Goal: Information Seeking & Learning: Check status

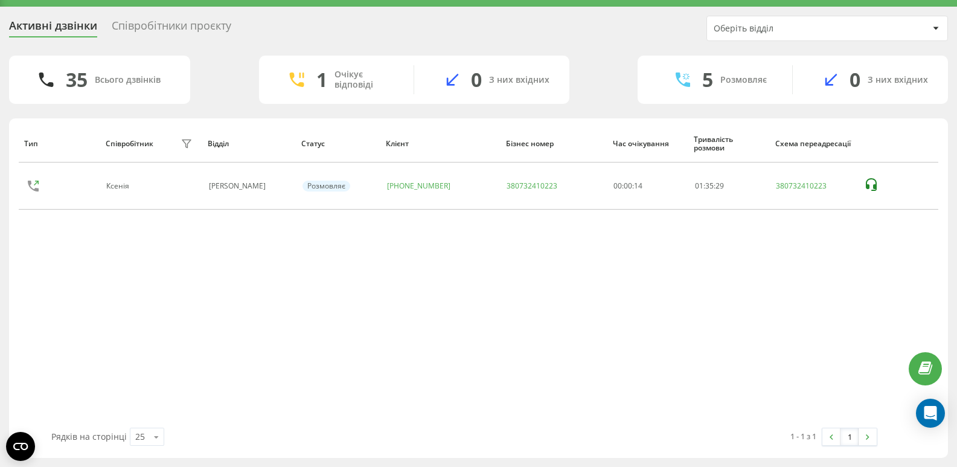
drag, startPoint x: 101, startPoint y: 325, endPoint x: 101, endPoint y: 314, distance: 10.3
click at [101, 325] on div "Тип Співробітник фільтру Відділ Статус Клієнт Бізнес номер Час очікування Трива…" at bounding box center [478, 275] width 919 height 303
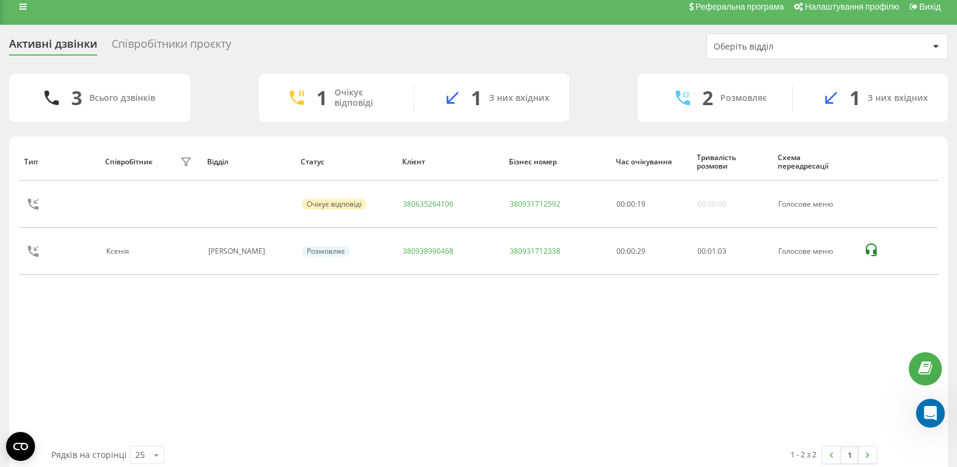
click at [218, 46] on div "Співробітники проєкту" at bounding box center [172, 46] width 120 height 19
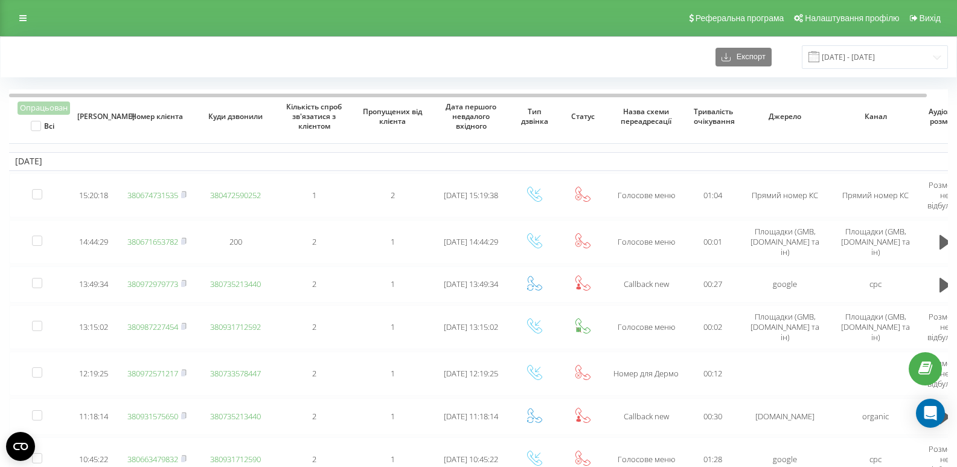
drag, startPoint x: 144, startPoint y: 53, endPoint x: 171, endPoint y: 31, distance: 35.3
click at [144, 53] on div "Експорт 22.09.2025 - 22.09.2025" at bounding box center [478, 57] width 939 height 24
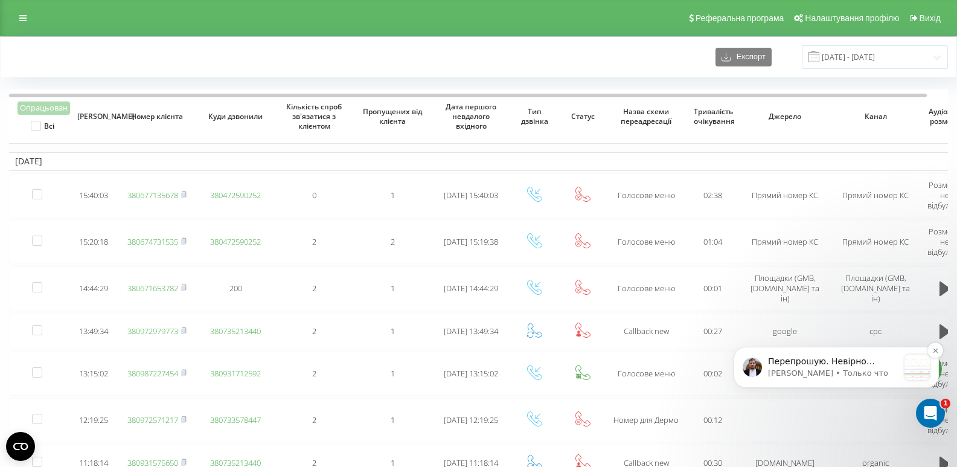
click at [869, 366] on p "Перепрошую. Невірно скинув вам посилання. Ось посилання: [URL][DOMAIN_NAME] Це …" at bounding box center [833, 361] width 130 height 12
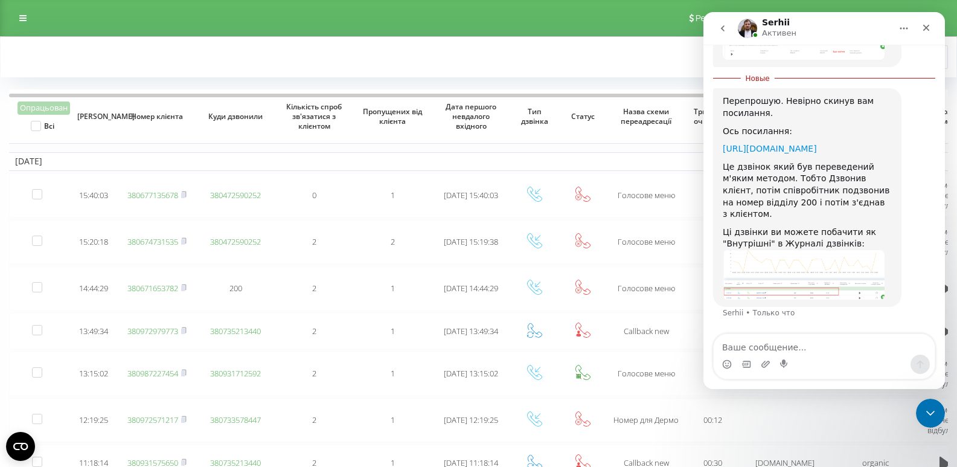
scroll to position [1243, 0]
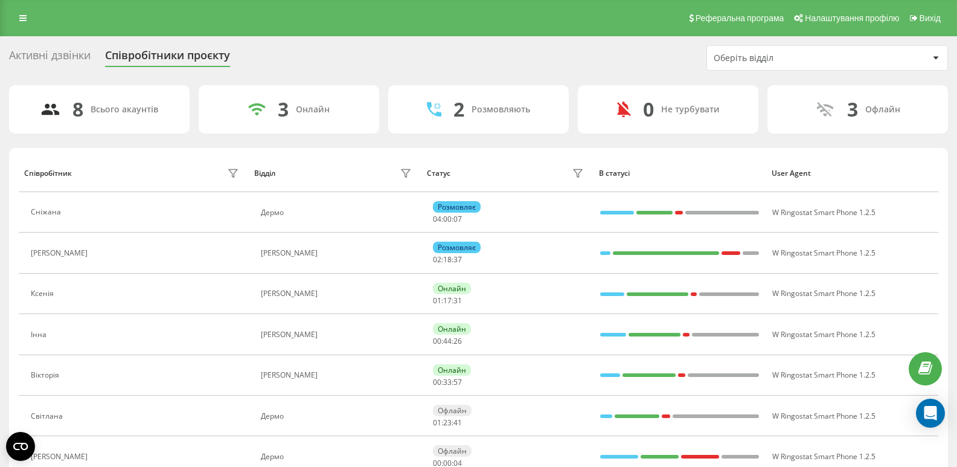
click at [74, 53] on div "Активні дзвінки" at bounding box center [49, 58] width 81 height 19
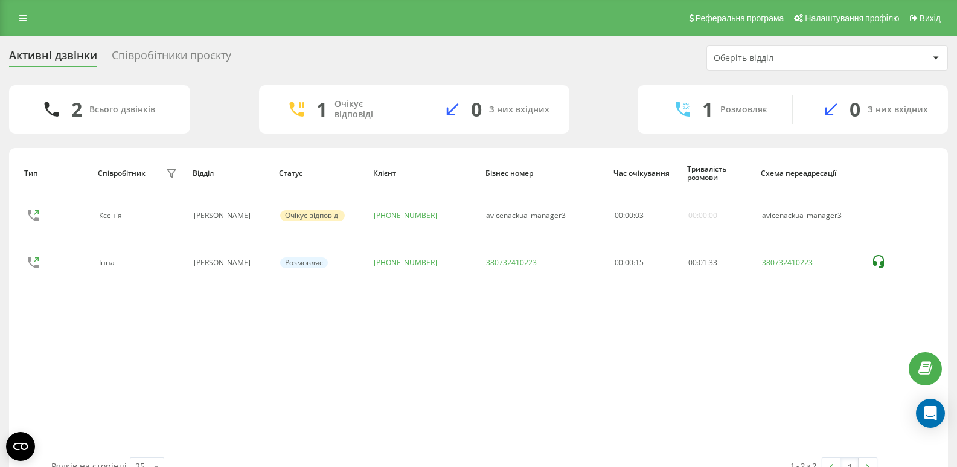
click at [654, 371] on div "Тип Співробітник фільтру Відділ Статус Клієнт Бізнес номер Час очікування Трива…" at bounding box center [478, 305] width 919 height 303
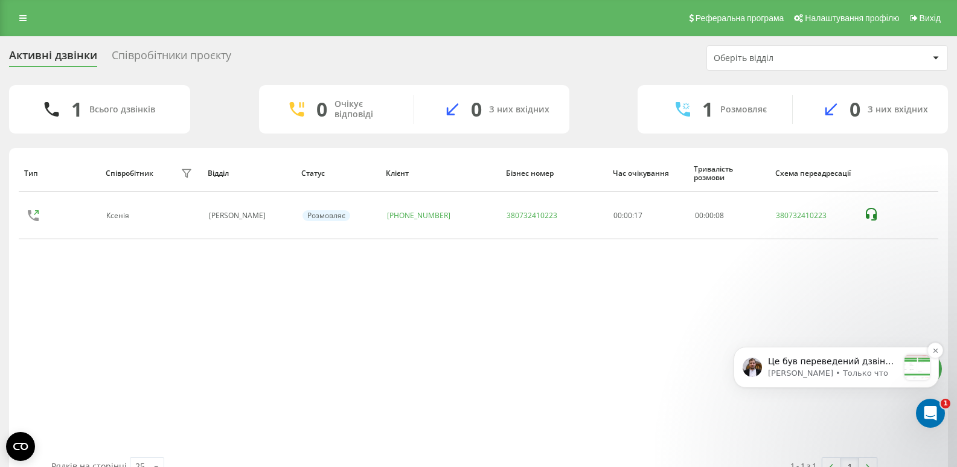
click at [893, 371] on p "[PERSON_NAME] • Только что" at bounding box center [833, 373] width 130 height 11
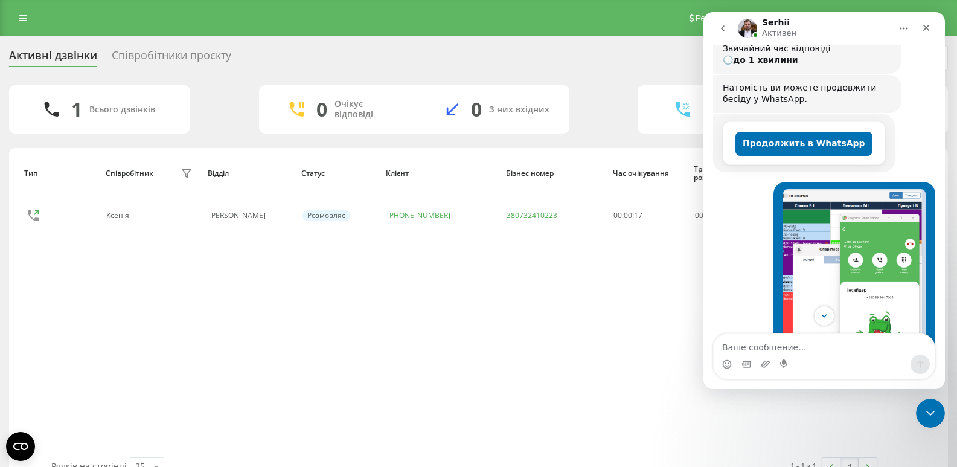
scroll to position [302, 0]
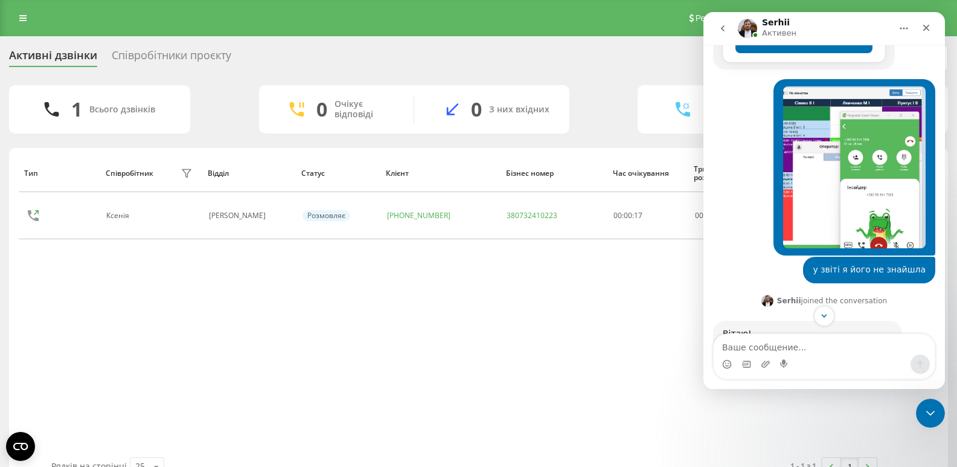
click at [806, 141] on img "Світлана говорит…" at bounding box center [854, 167] width 142 height 162
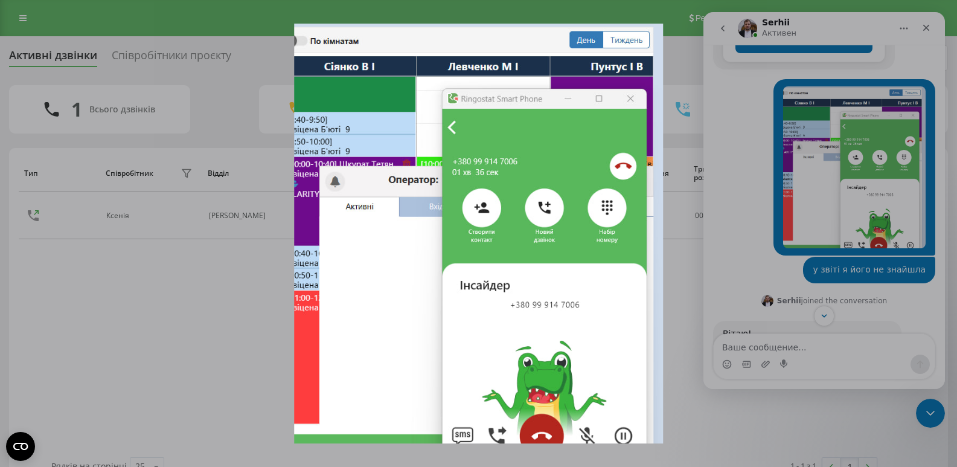
scroll to position [0, 0]
click at [929, 22] on div "Закрыть" at bounding box center [926, 23] width 11 height 11
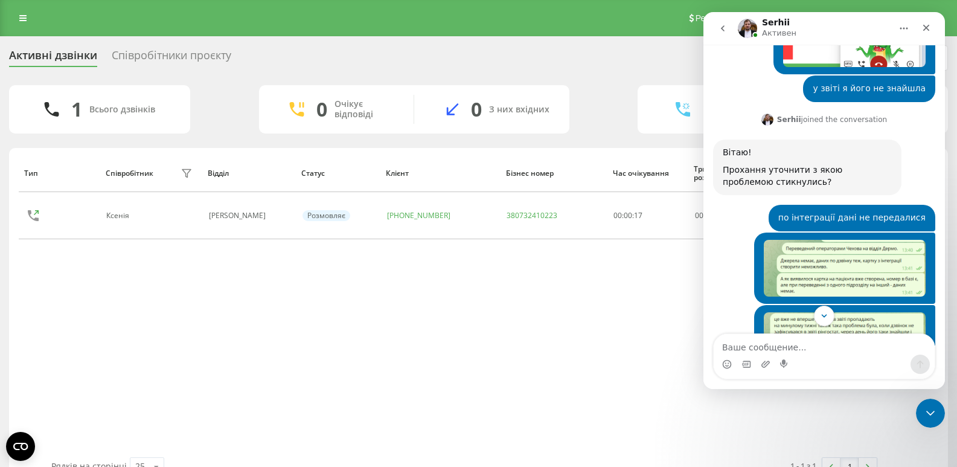
scroll to position [543, 0]
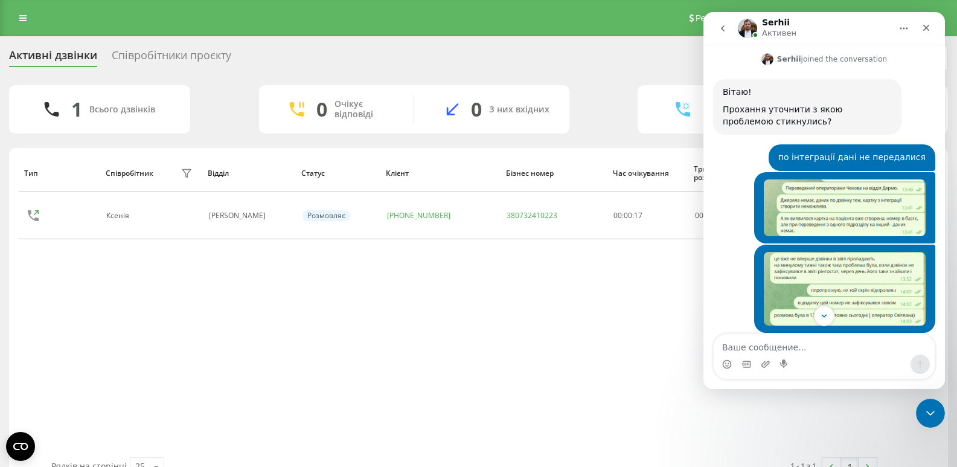
click at [865, 180] on img "Світлана говорит…" at bounding box center [844, 207] width 162 height 57
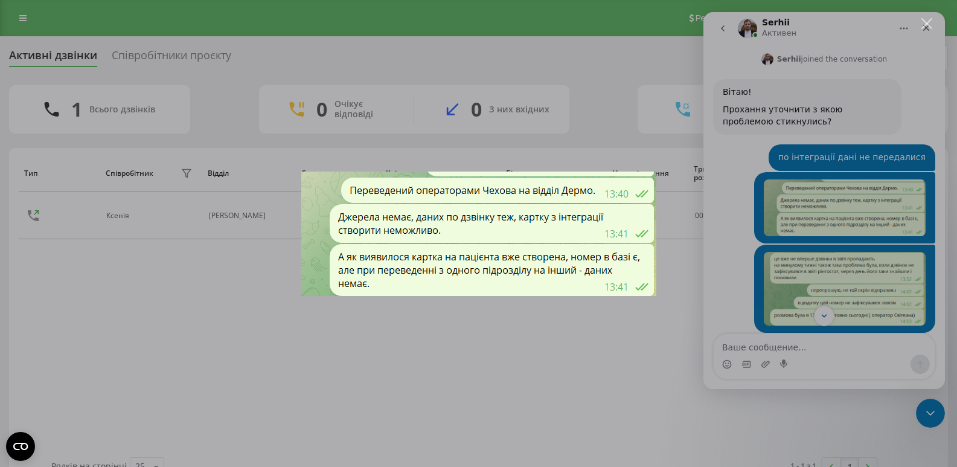
click at [828, 241] on div "Мессенджер Intercom" at bounding box center [478, 233] width 957 height 467
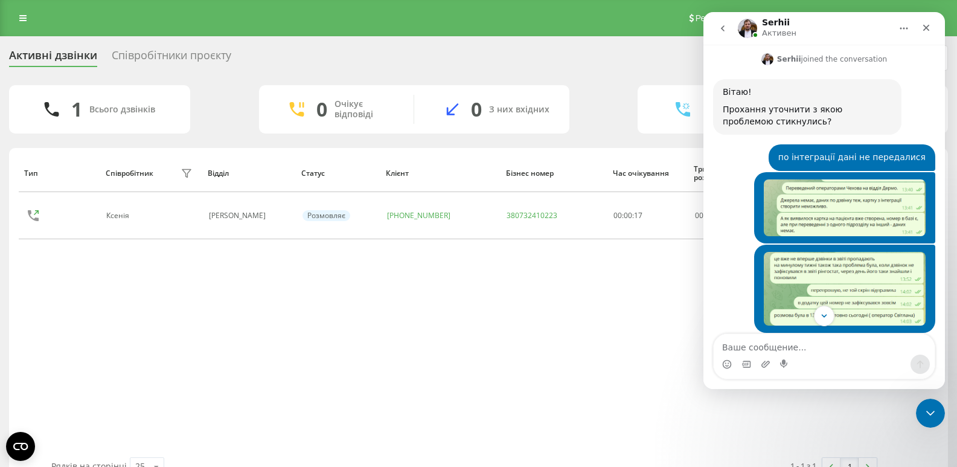
click at [830, 252] on img "Світлана говорит…" at bounding box center [844, 289] width 162 height 74
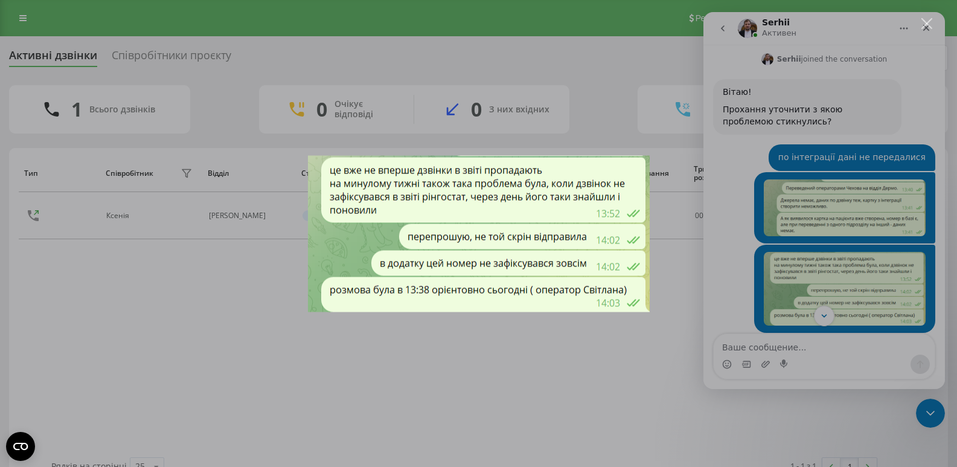
click at [824, 246] on div "Мессенджер Intercom" at bounding box center [478, 233] width 957 height 467
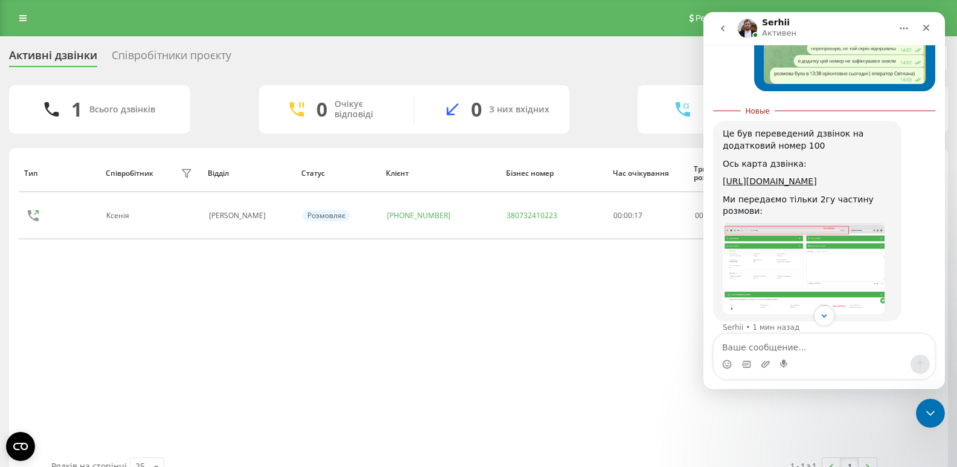
scroll to position [905, 0]
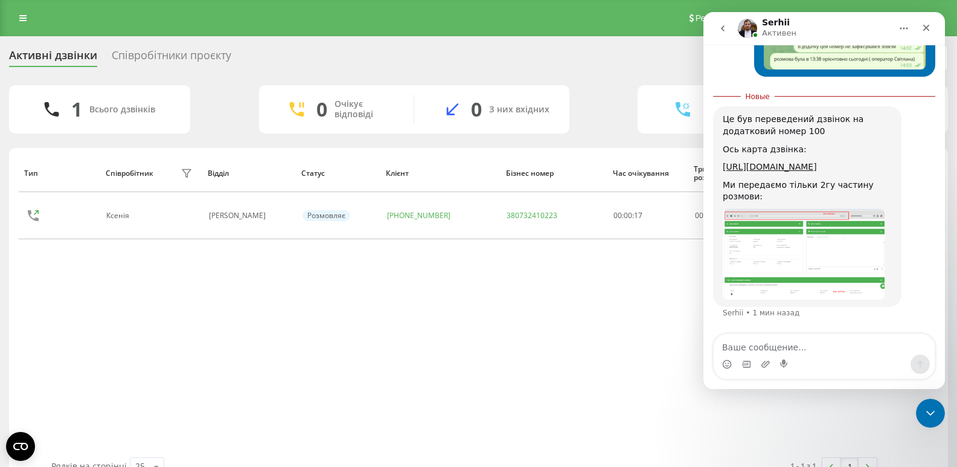
click at [823, 253] on img "Serhii говорит…" at bounding box center [803, 254] width 162 height 91
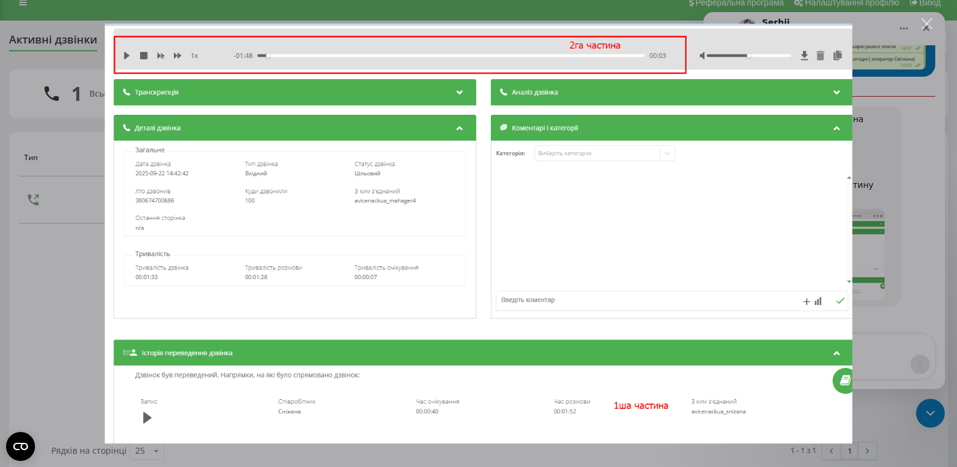
scroll to position [30, 0]
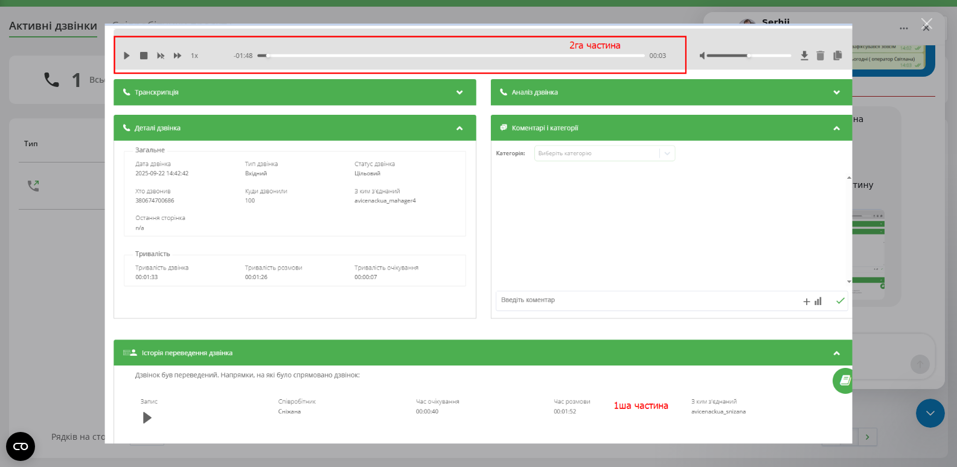
click at [929, 20] on div "Закрыть" at bounding box center [926, 23] width 11 height 11
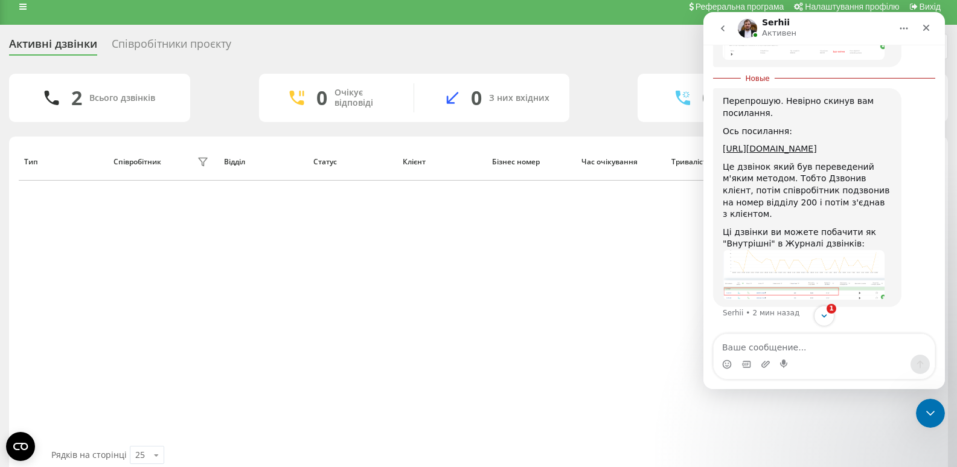
scroll to position [1243, 0]
click at [823, 287] on img "Serhii говорит…" at bounding box center [803, 274] width 162 height 49
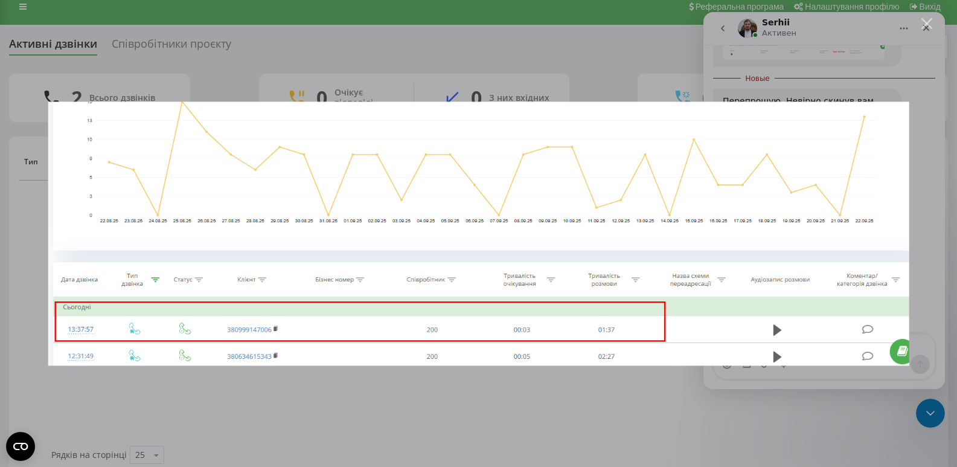
scroll to position [0, 0]
click at [929, 24] on div "Закрыть" at bounding box center [926, 23] width 11 height 11
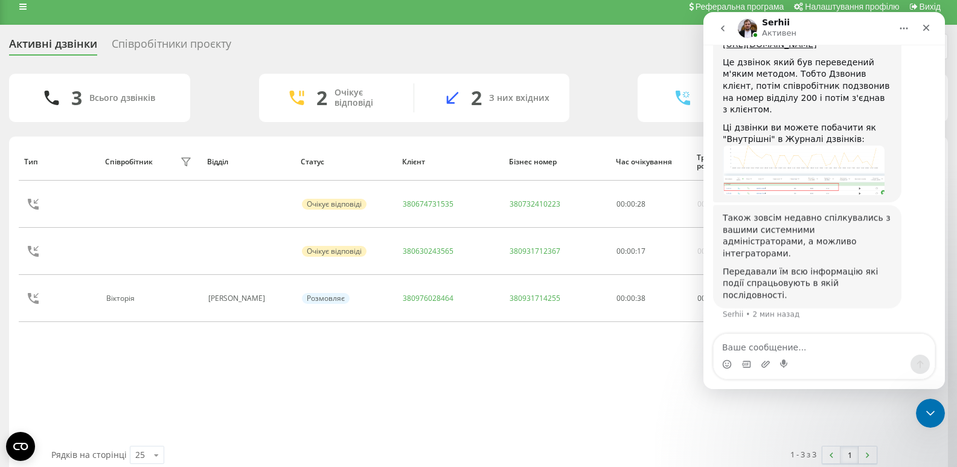
scroll to position [1304, 0]
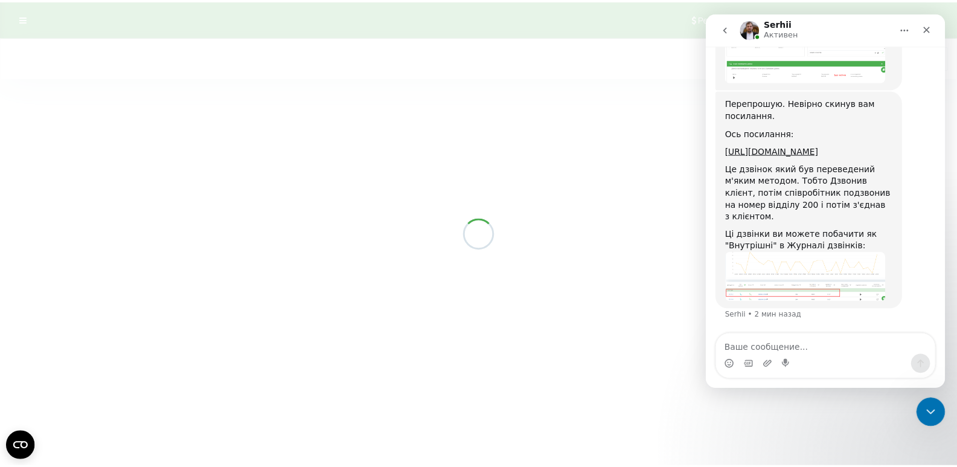
scroll to position [1223, 0]
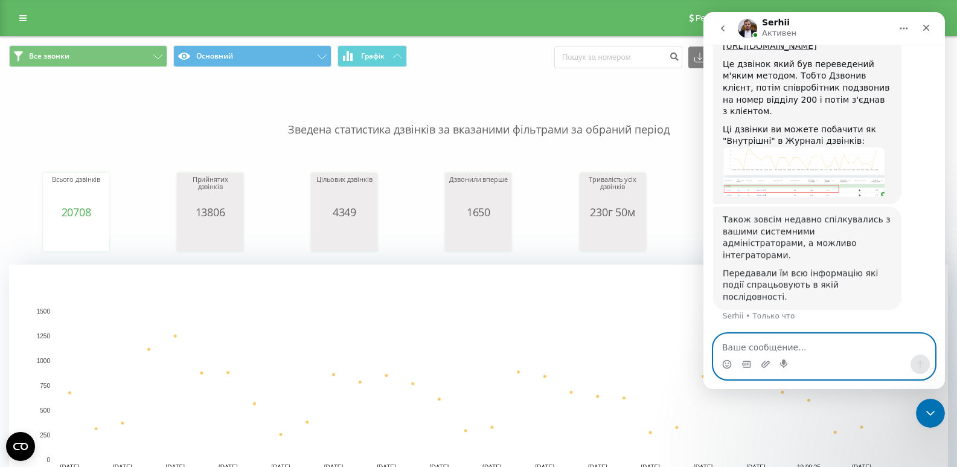
scroll to position [1304, 0]
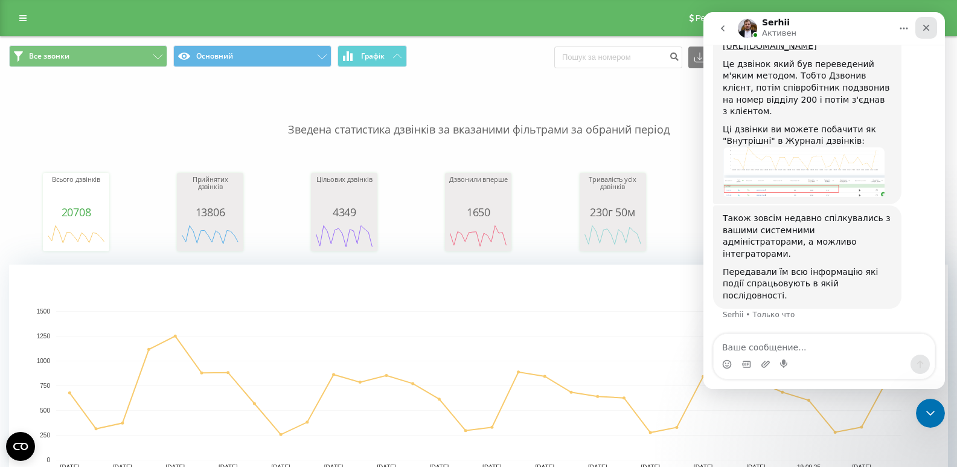
click at [930, 31] on icon "Закрыть" at bounding box center [926, 28] width 10 height 10
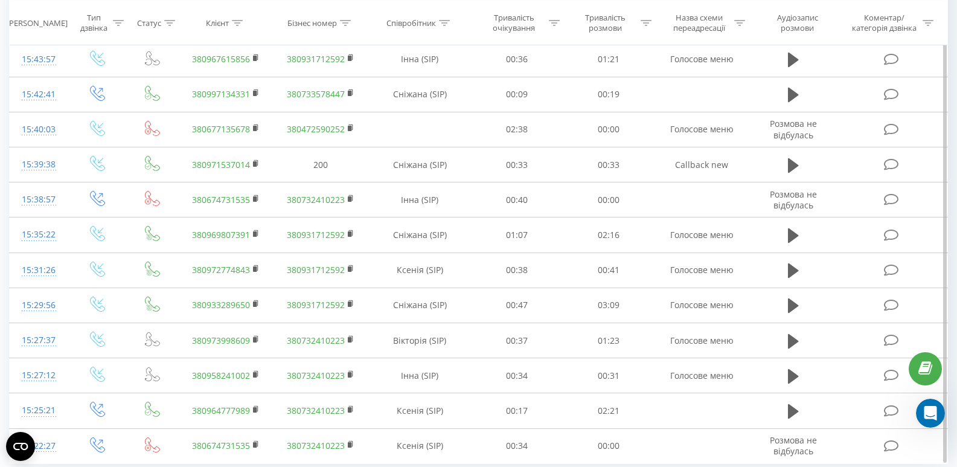
scroll to position [1048, 0]
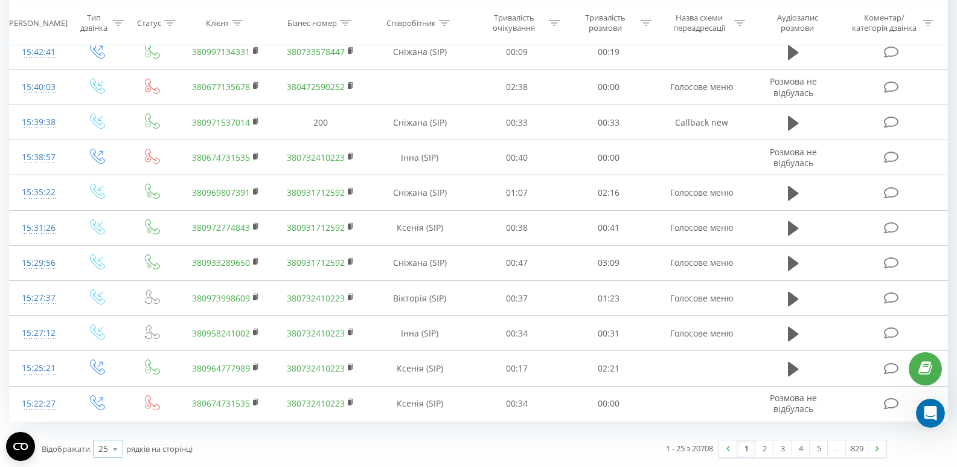
click at [107, 445] on icon at bounding box center [115, 449] width 18 height 24
click at [110, 431] on span "100" at bounding box center [105, 431] width 14 height 11
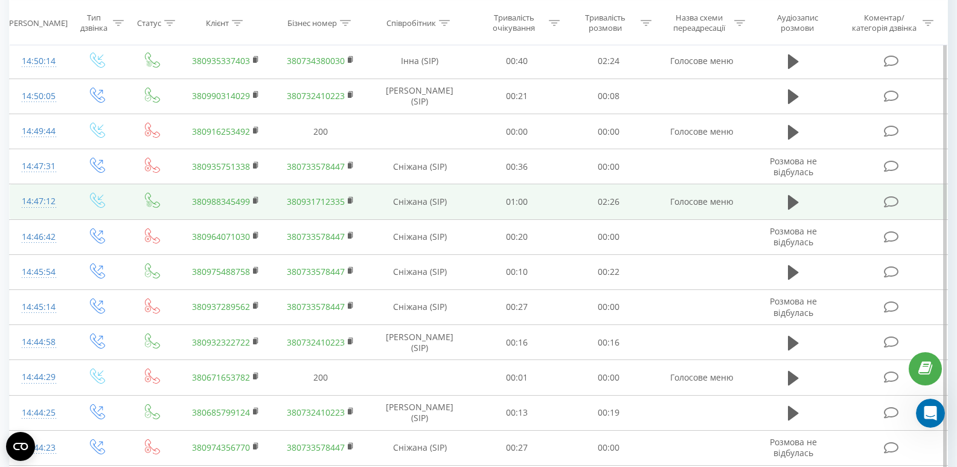
scroll to position [3682, 0]
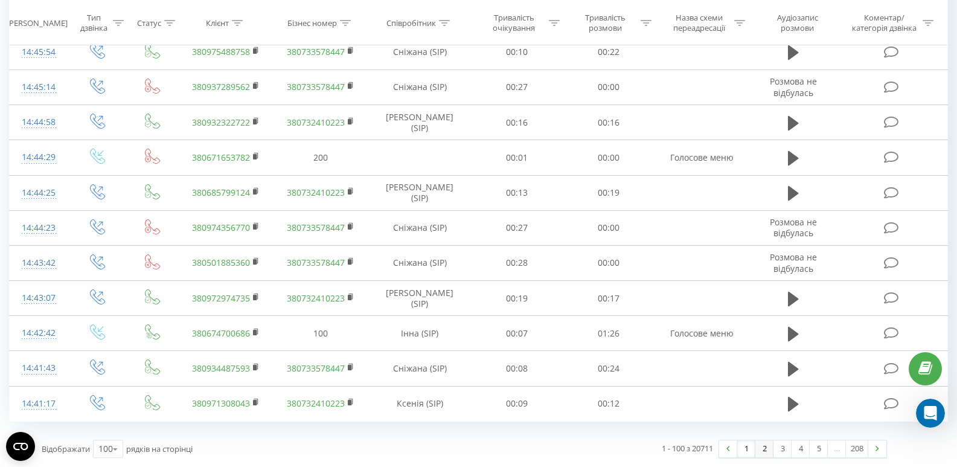
click at [763, 453] on link "2" at bounding box center [764, 448] width 18 height 17
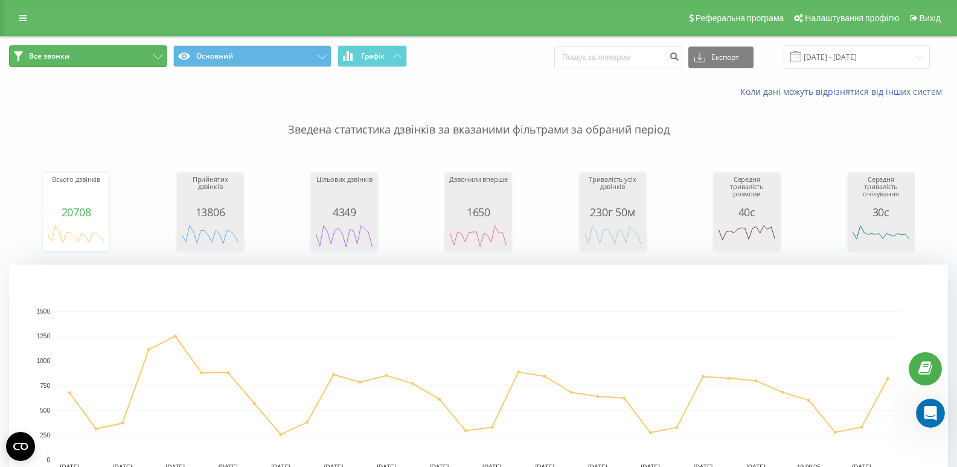
click at [100, 62] on button "Все звонки" at bounding box center [88, 56] width 158 height 22
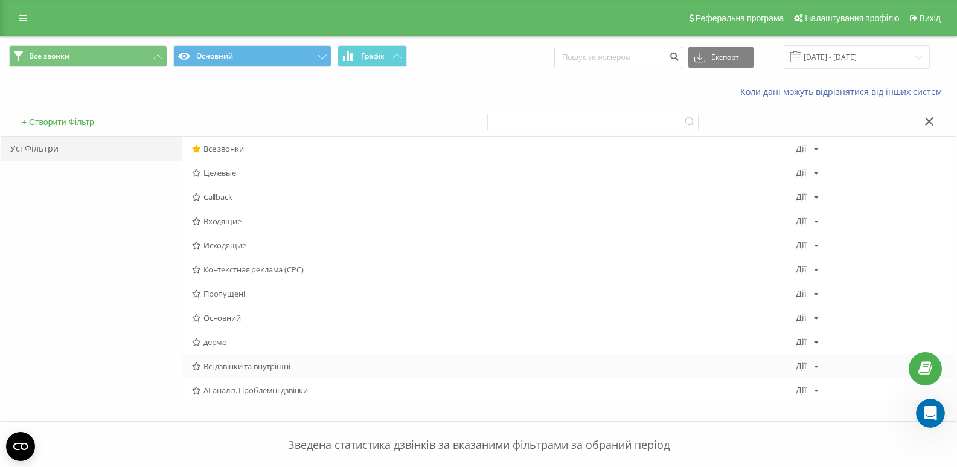
click at [260, 363] on span "Всі дзвінки та внутрішні" at bounding box center [494, 366] width 604 height 8
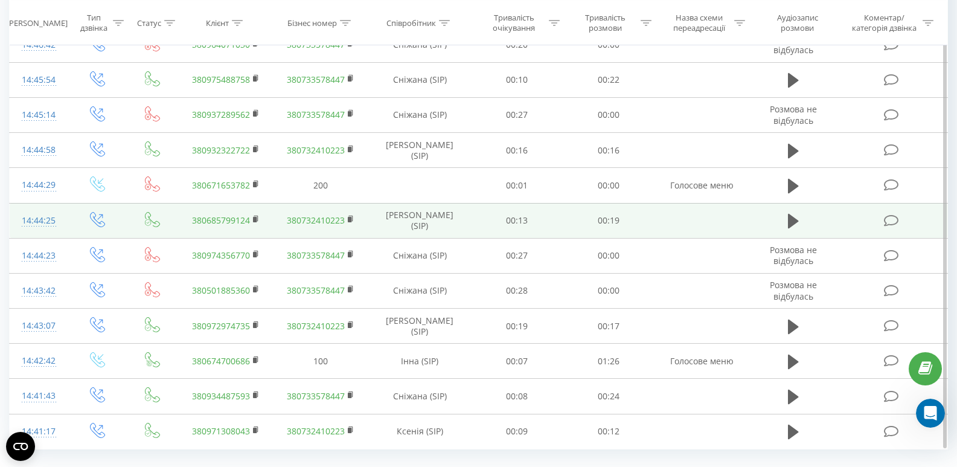
scroll to position [3682, 0]
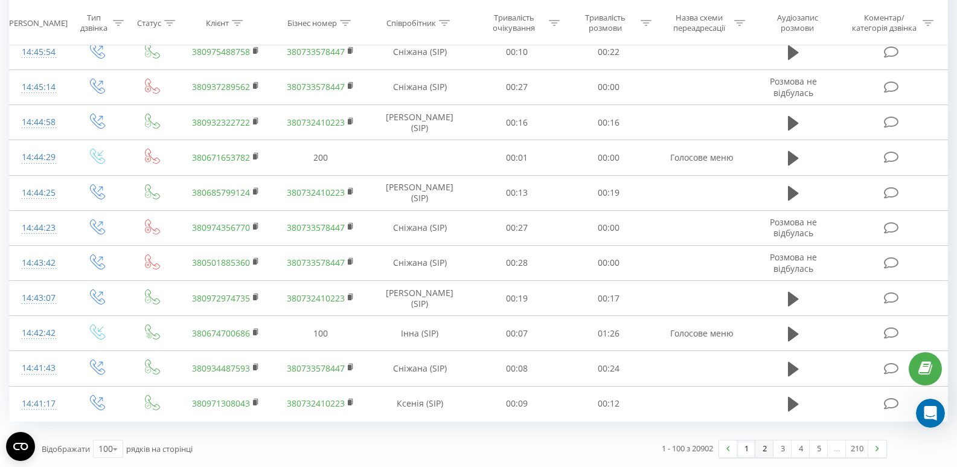
click at [766, 451] on link "2" at bounding box center [764, 448] width 18 height 17
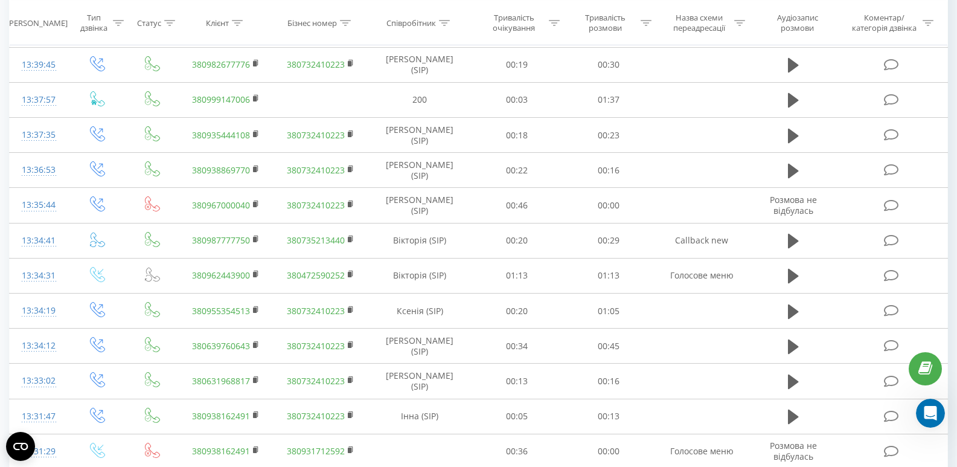
scroll to position [3255, 0]
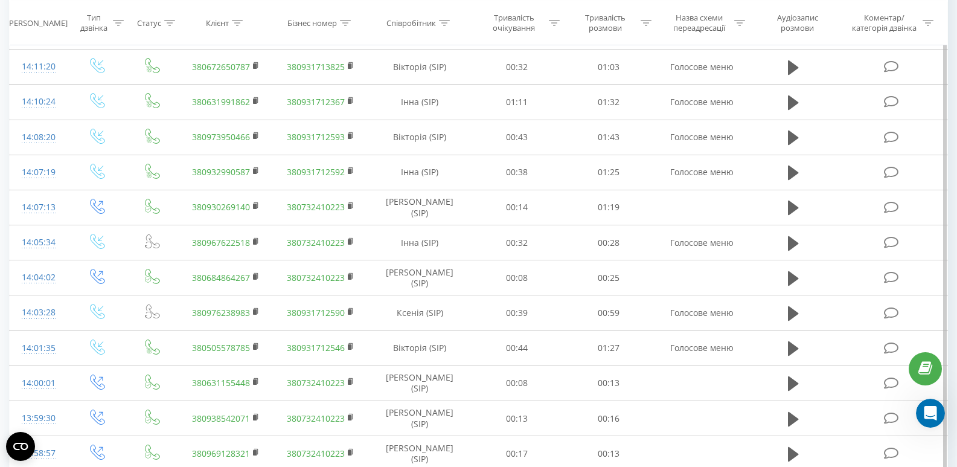
click at [343, 127] on tbody "Сьогодні 14:40:08 380983109923 380732410223 Погоріла Валерія Вікторівна (SIP) 0…" at bounding box center [479, 283] width 938 height 3536
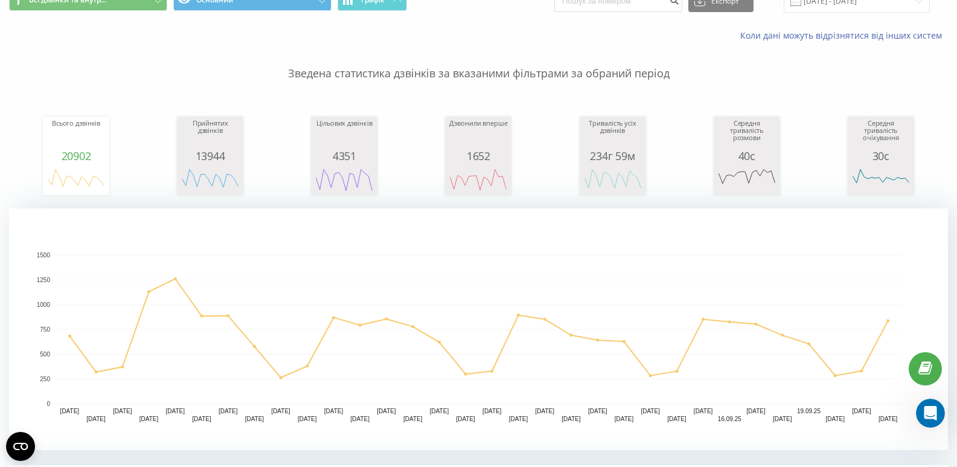
scroll to position [418, 0]
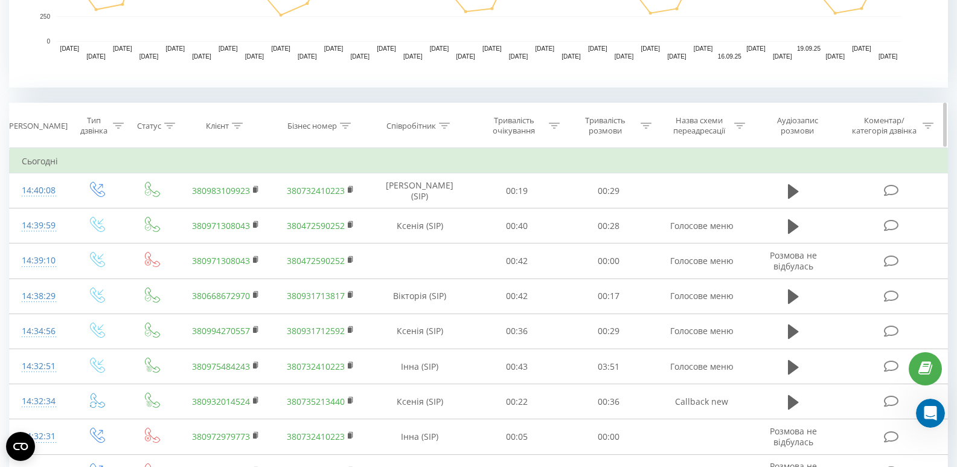
click at [444, 128] on icon at bounding box center [444, 126] width 11 height 6
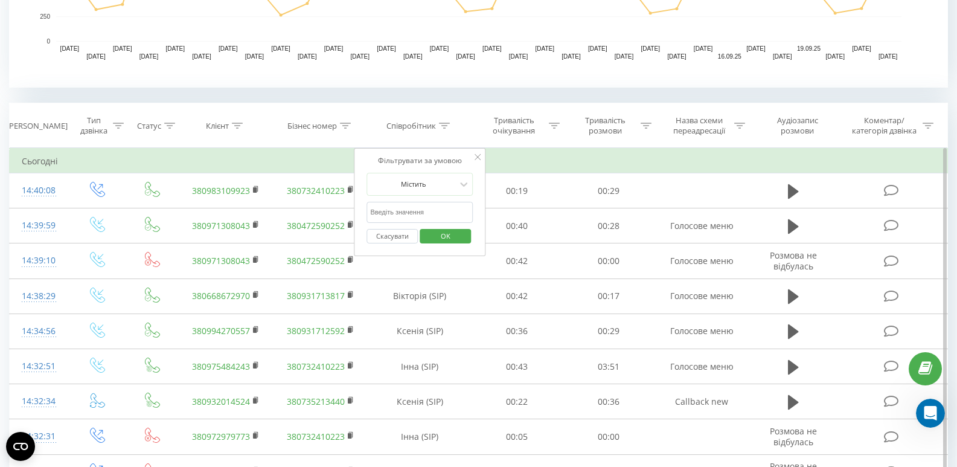
click at [419, 208] on input "text" at bounding box center [419, 212] width 106 height 21
paste input "380675904268"
type input "3"
click at [234, 121] on div at bounding box center [237, 126] width 11 height 10
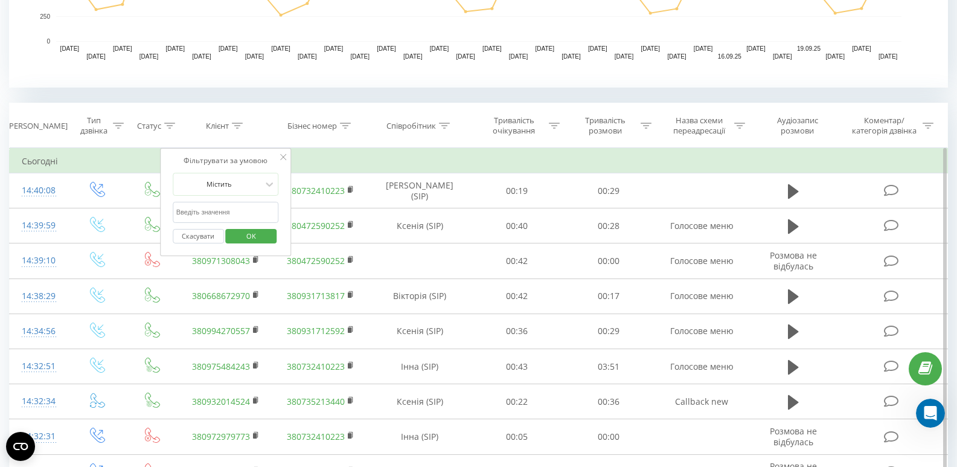
click at [241, 211] on input "text" at bounding box center [226, 212] width 106 height 21
paste input "380675904268"
click at [237, 234] on span "OK" at bounding box center [251, 235] width 34 height 19
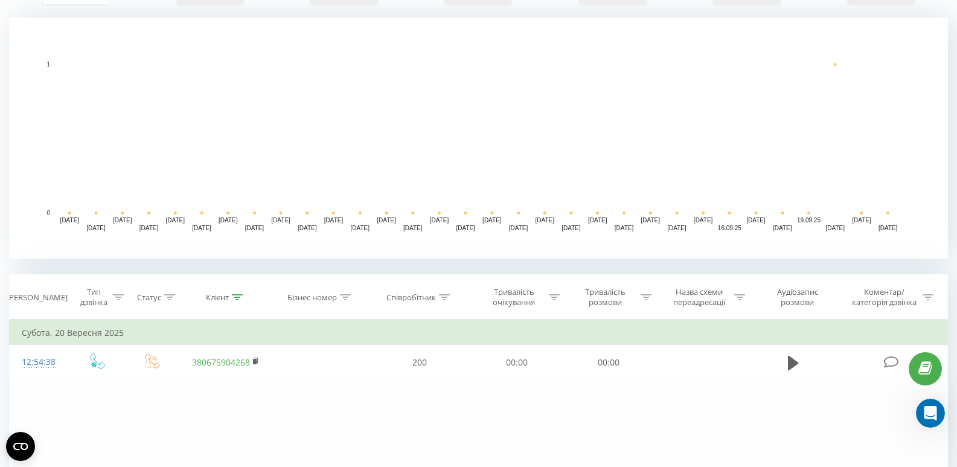
scroll to position [416, 0]
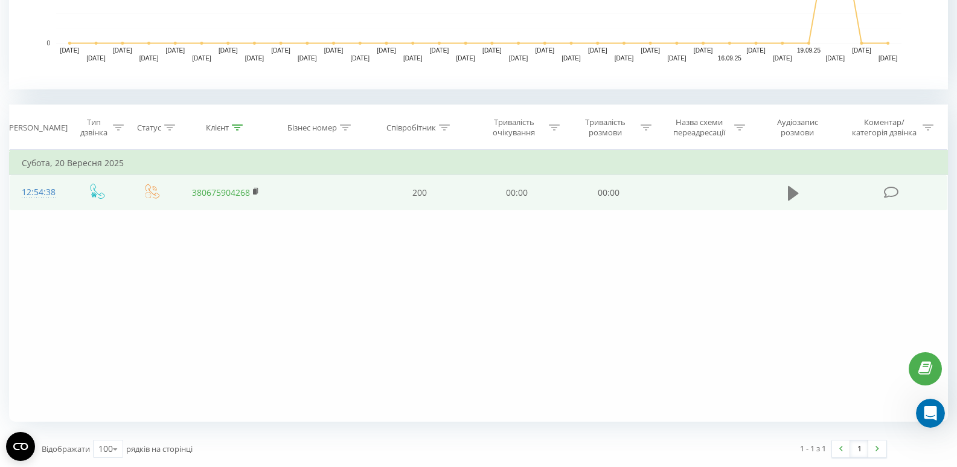
click at [788, 189] on icon at bounding box center [793, 193] width 11 height 17
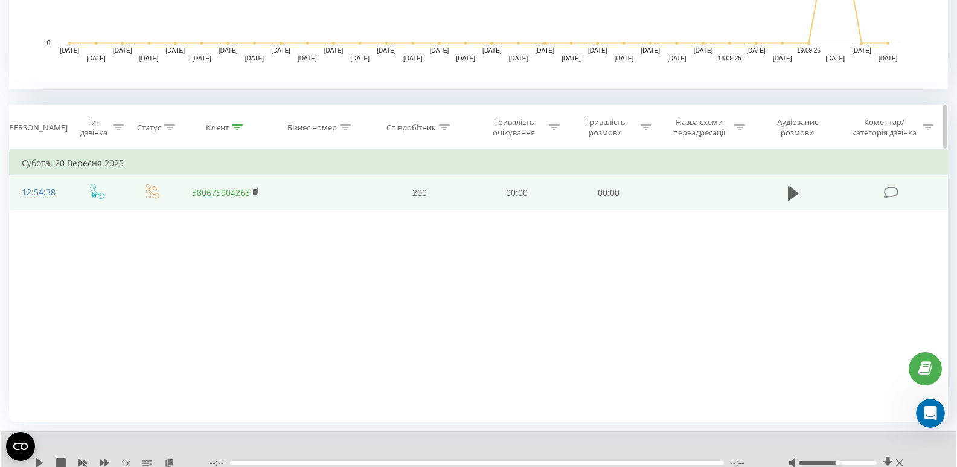
click at [232, 124] on icon at bounding box center [237, 127] width 11 height 6
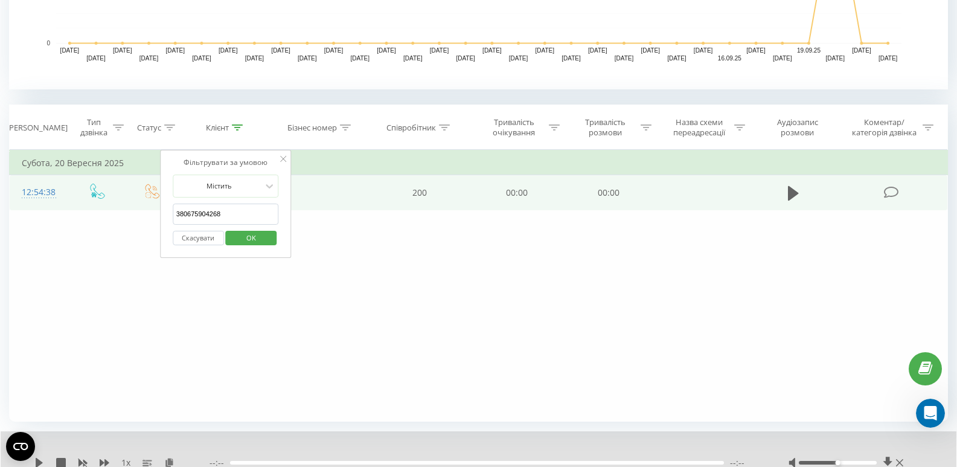
click at [236, 212] on input "380675904268" at bounding box center [226, 213] width 106 height 21
type input "380675904268"
click at [197, 270] on div "Фільтрувати за умовою Дорівнює Введіть значення Скасувати OK Фільтрувати за умо…" at bounding box center [478, 286] width 939 height 272
click at [247, 233] on span "OK" at bounding box center [251, 237] width 34 height 19
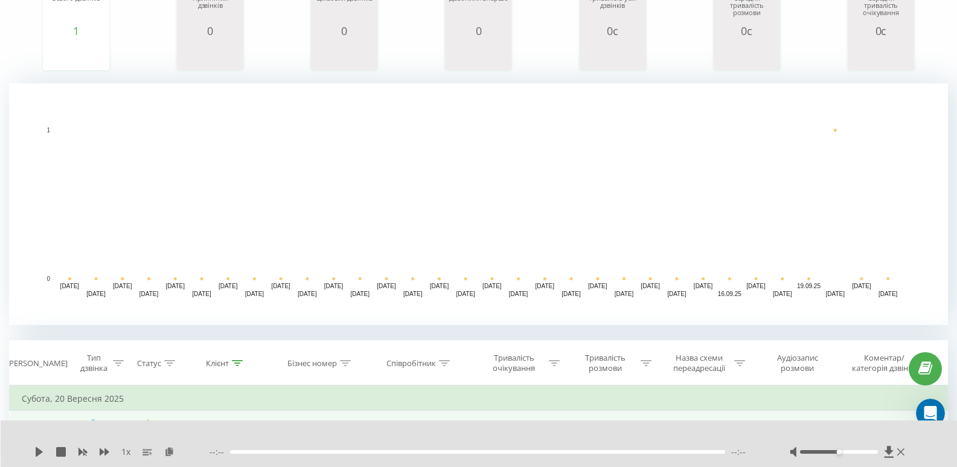
scroll to position [0, 0]
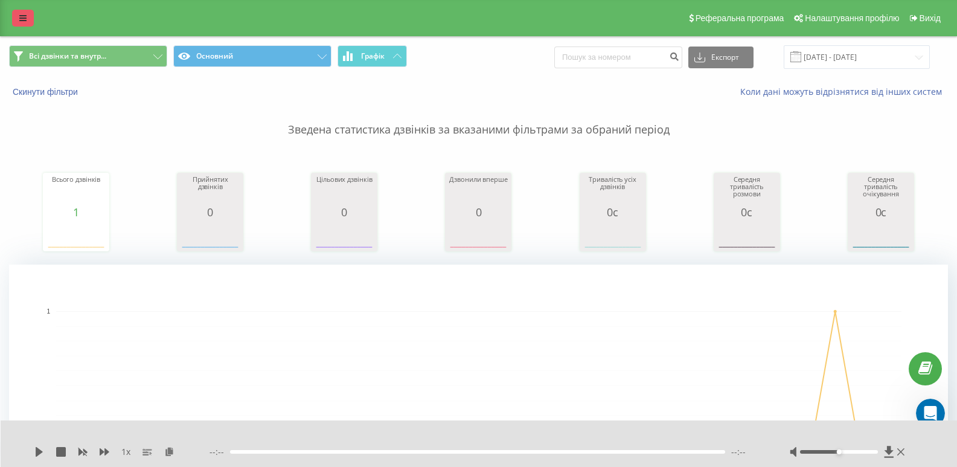
click at [24, 16] on icon at bounding box center [22, 18] width 7 height 8
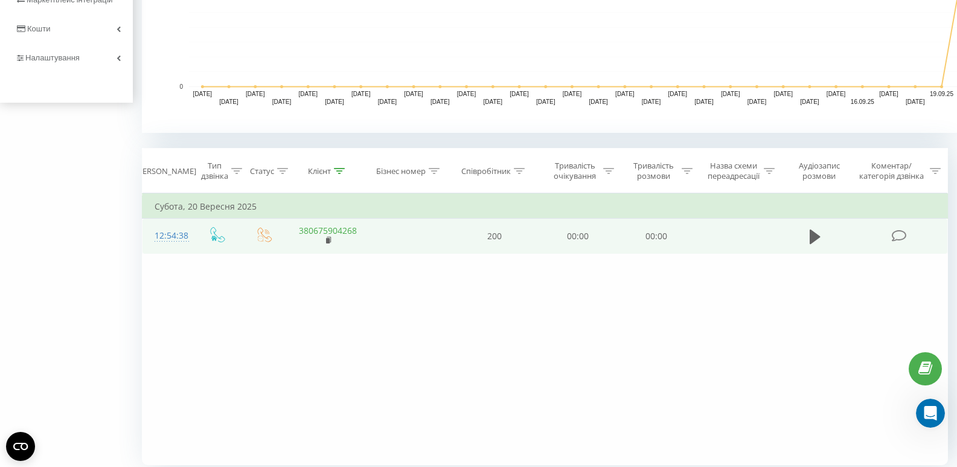
scroll to position [416, 0]
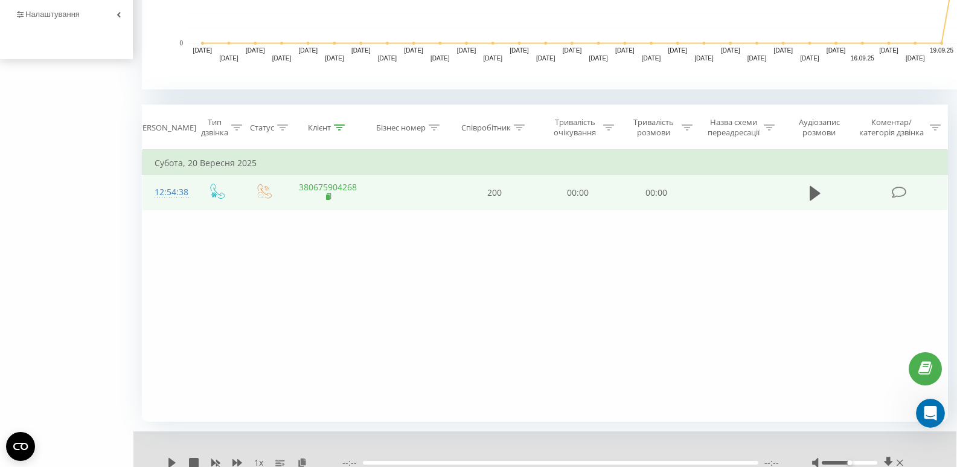
click at [328, 199] on rect at bounding box center [328, 196] width 4 height 5
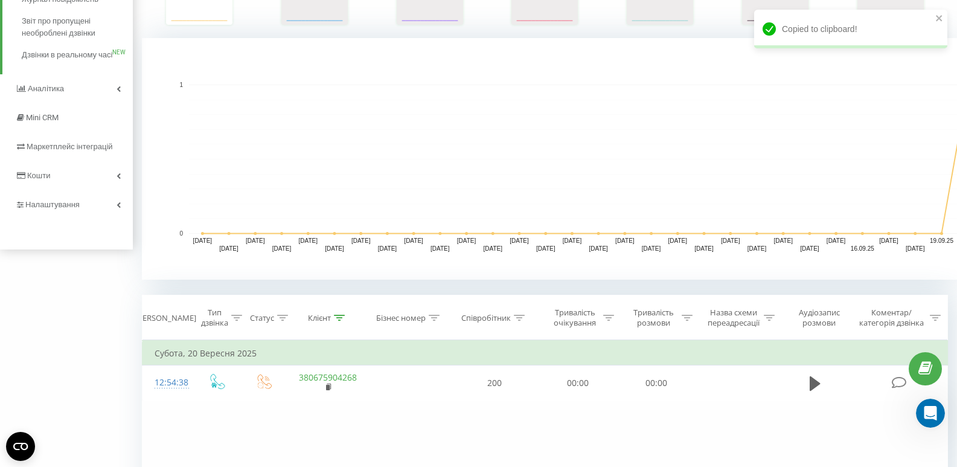
scroll to position [0, 0]
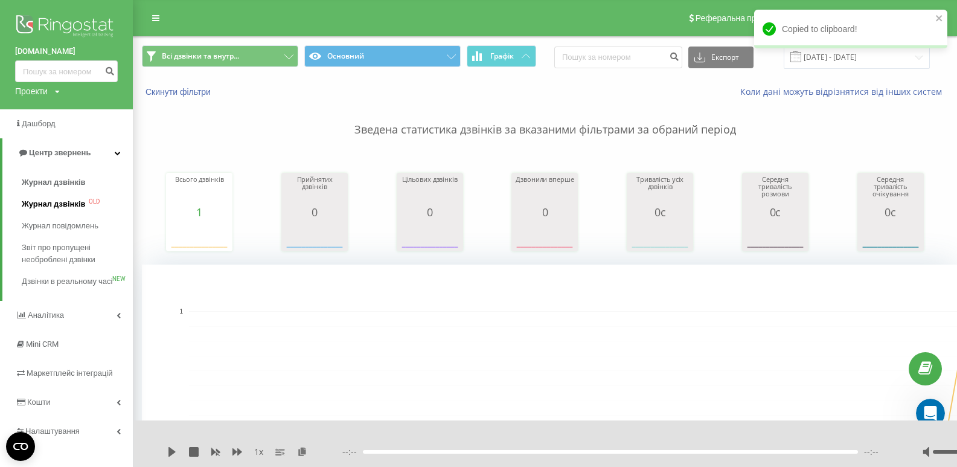
click at [72, 205] on span "Журнал дзвінків" at bounding box center [54, 204] width 64 height 12
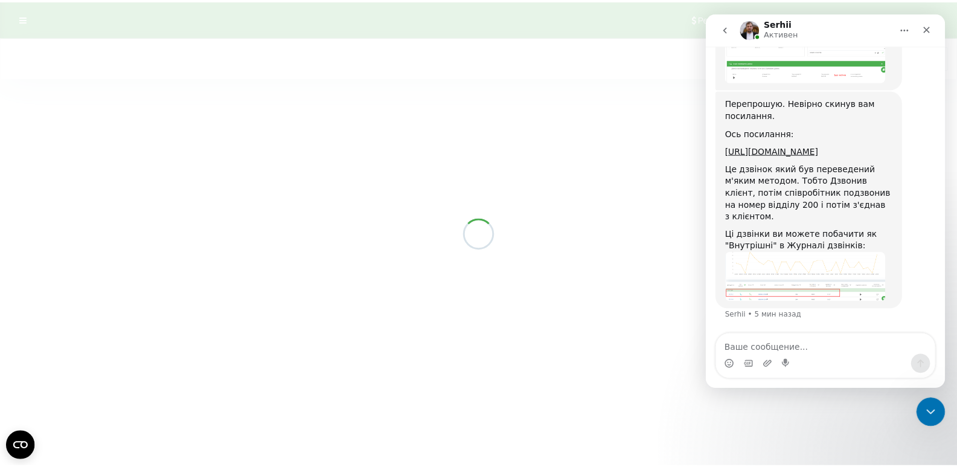
scroll to position [1223, 0]
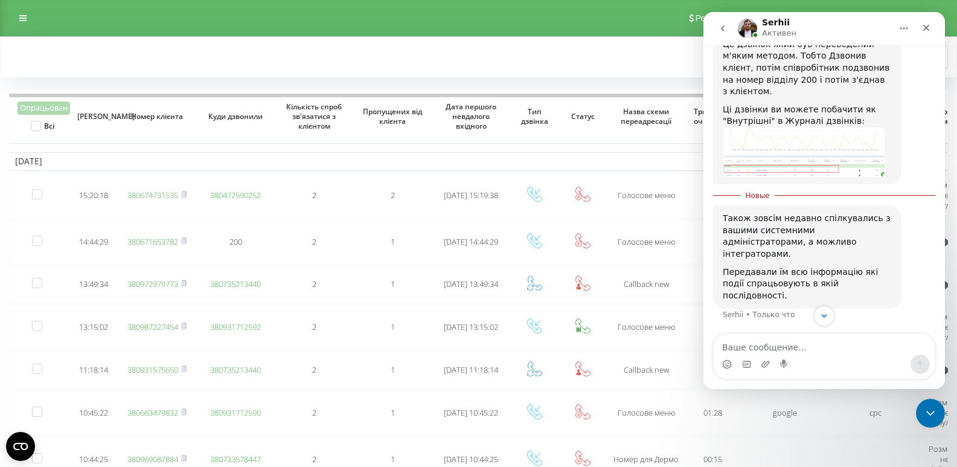
scroll to position [1324, 0]
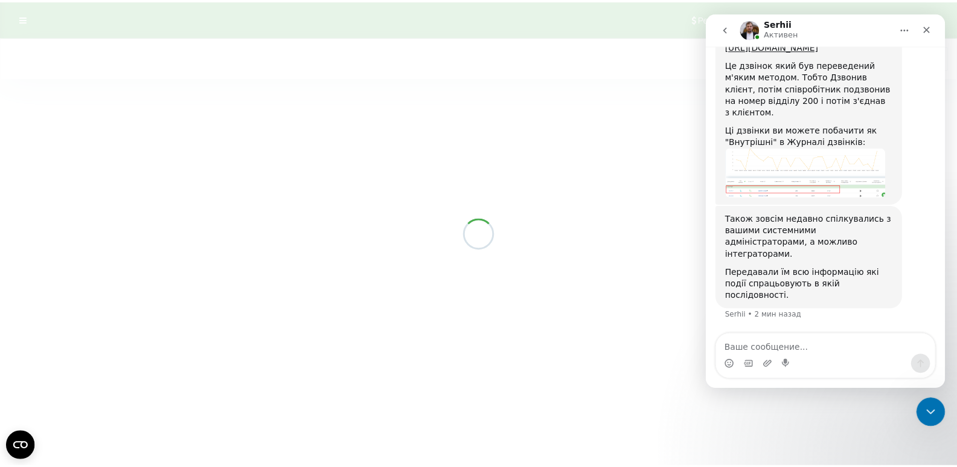
scroll to position [1304, 0]
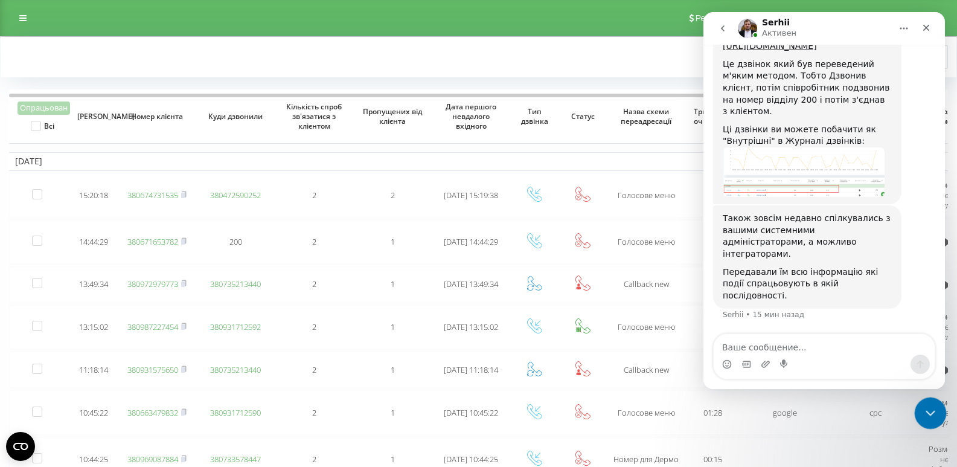
drag, startPoint x: 936, startPoint y: 407, endPoint x: 1829, endPoint y: 565, distance: 907.0
click at [938, 407] on div "Закрыть службу сообщений Intercom" at bounding box center [928, 411] width 29 height 29
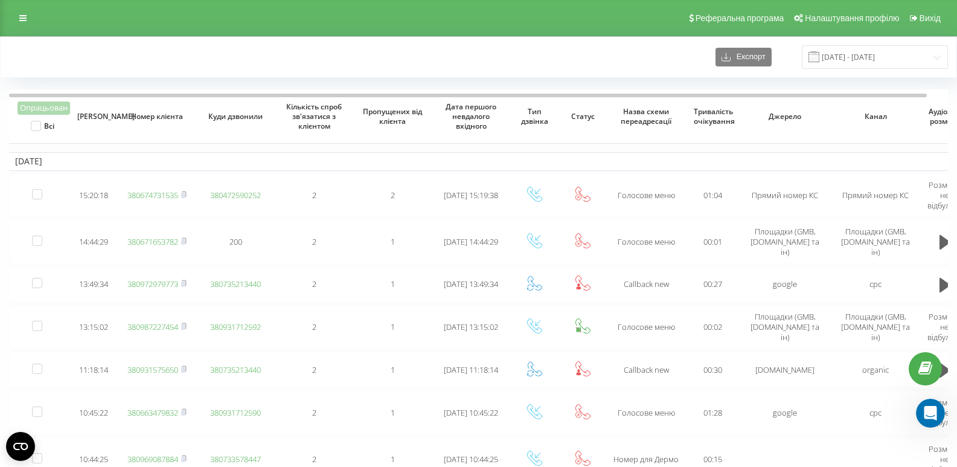
scroll to position [0, 0]
click at [876, 51] on input "[DATE] - [DATE]" at bounding box center [875, 57] width 146 height 24
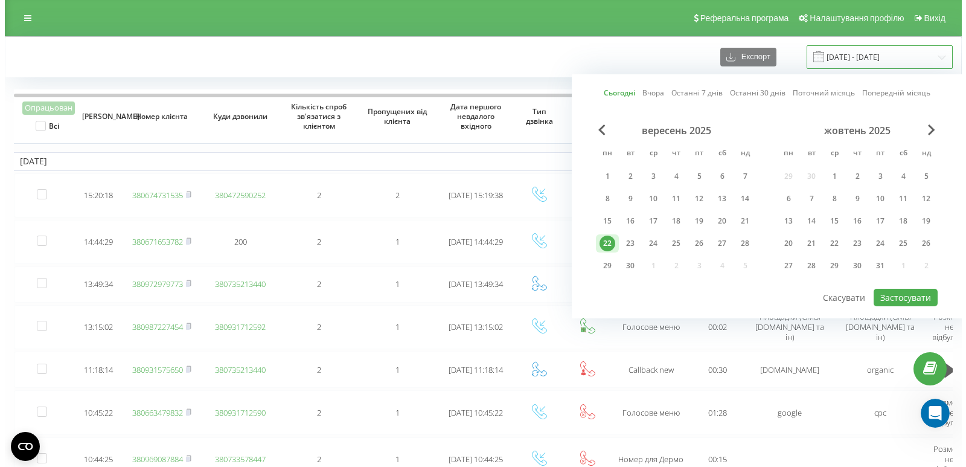
scroll to position [1304, 0]
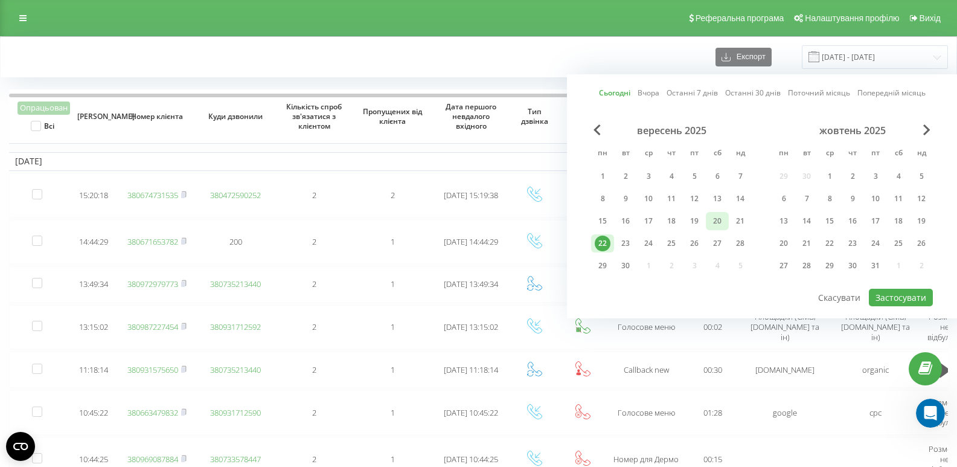
click at [716, 222] on div "20" at bounding box center [717, 221] width 16 height 16
click at [909, 296] on button "Застосувати" at bounding box center [901, 297] width 64 height 18
type input "20.09.2025 - 20.09.2025"
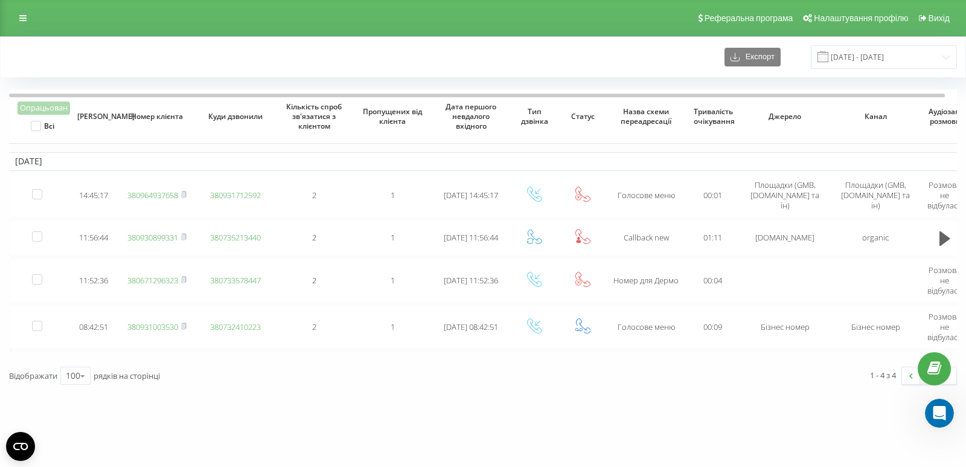
click at [103, 430] on div "avicena.ck.ua Проекти avicena.ck.ua Дашборд Центр звернень Журнал дзвінків Журн…" at bounding box center [483, 233] width 966 height 467
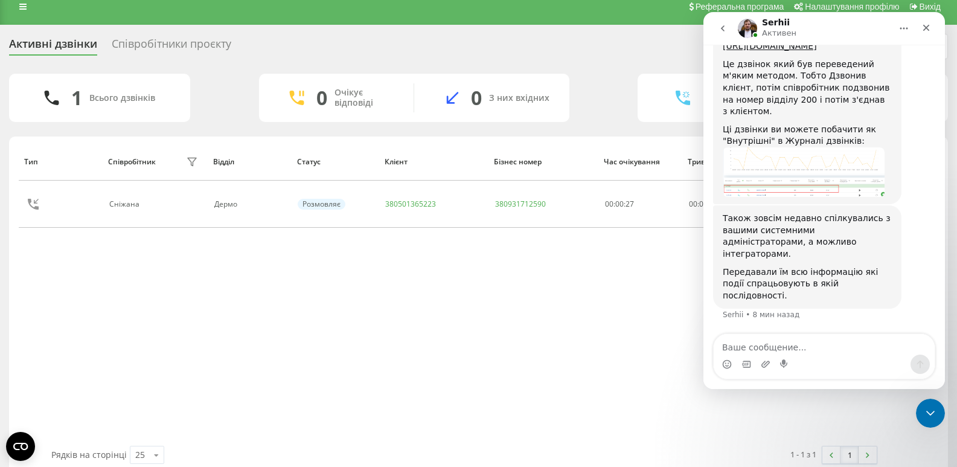
scroll to position [1304, 0]
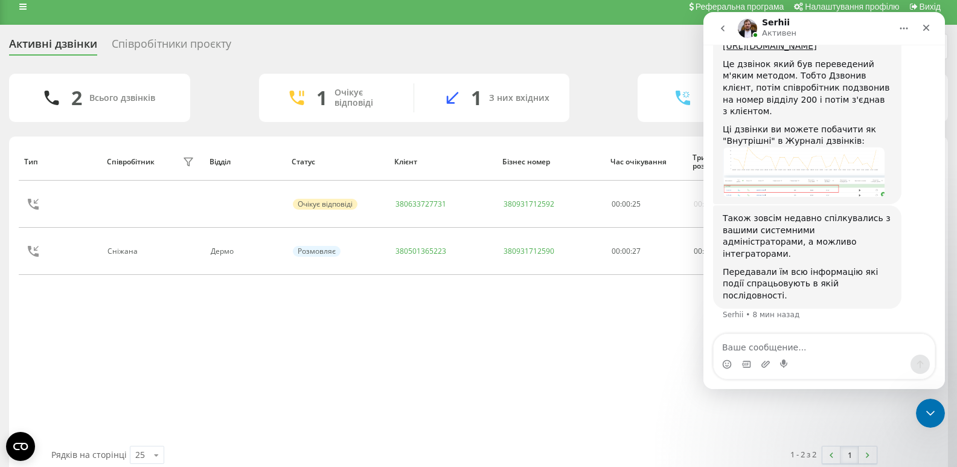
click at [104, 307] on div "Тип Співробітник фільтру Відділ Статус Клієнт Бізнес номер Час очікування Трива…" at bounding box center [478, 293] width 919 height 303
click at [59, 340] on div "Тип Співробітник фільтру Відділ Статус Клієнт Бізнес номер Час очікування Трива…" at bounding box center [478, 293] width 919 height 303
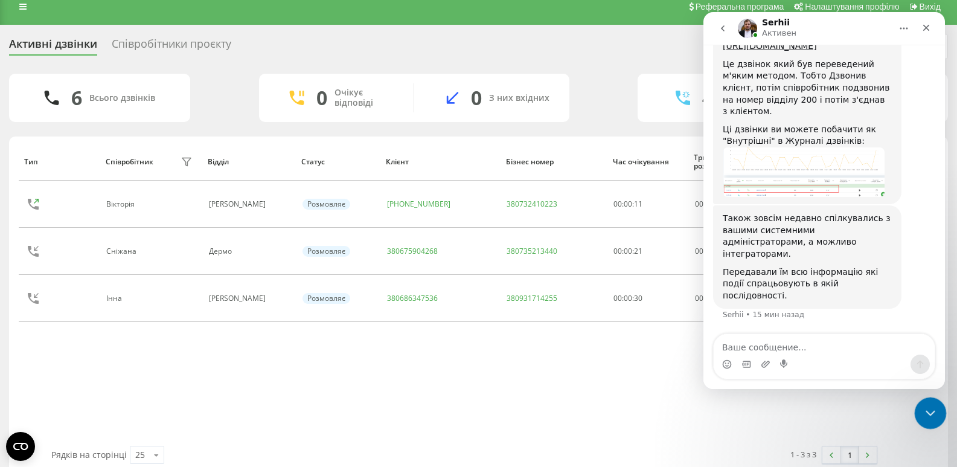
click at [929, 417] on icon "Закрыть службу сообщений Intercom" at bounding box center [928, 411] width 14 height 14
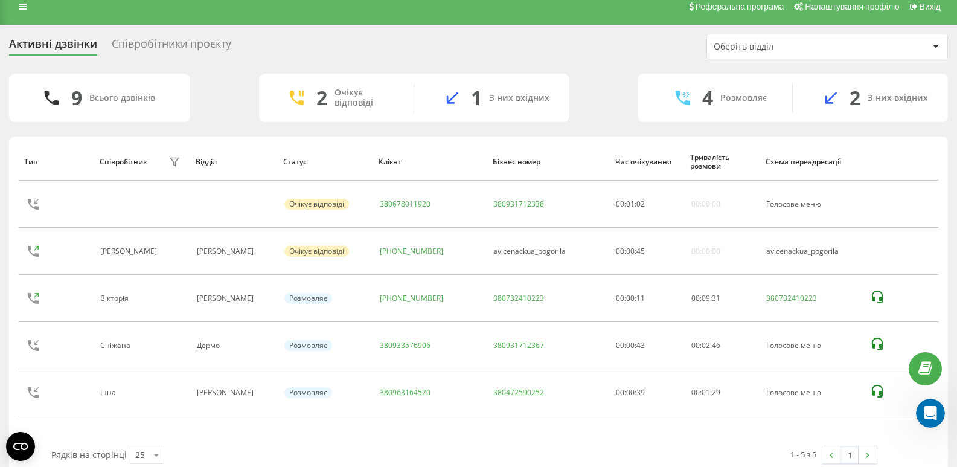
click at [695, 445] on div "1 - 5 з 5 1" at bounding box center [674, 454] width 421 height 35
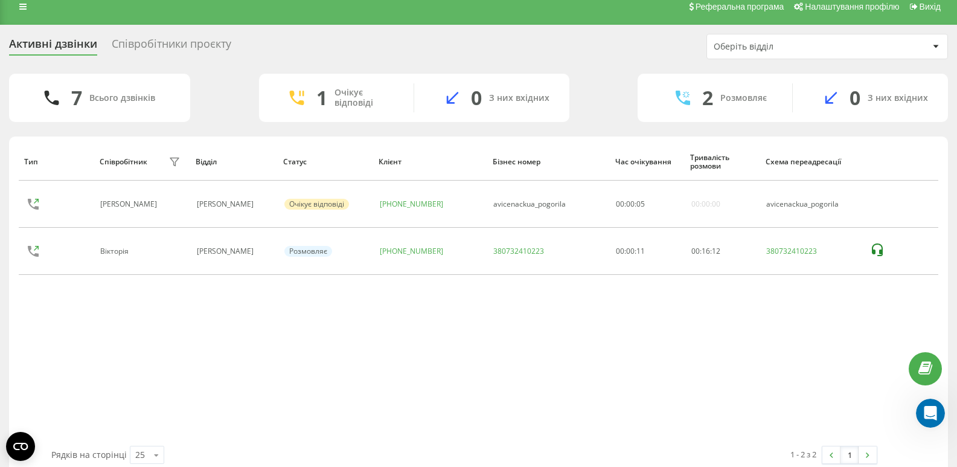
click at [88, 374] on div "Тип Співробітник фільтру Відділ Статус Клієнт Бізнес номер Час очікування Трива…" at bounding box center [478, 293] width 919 height 303
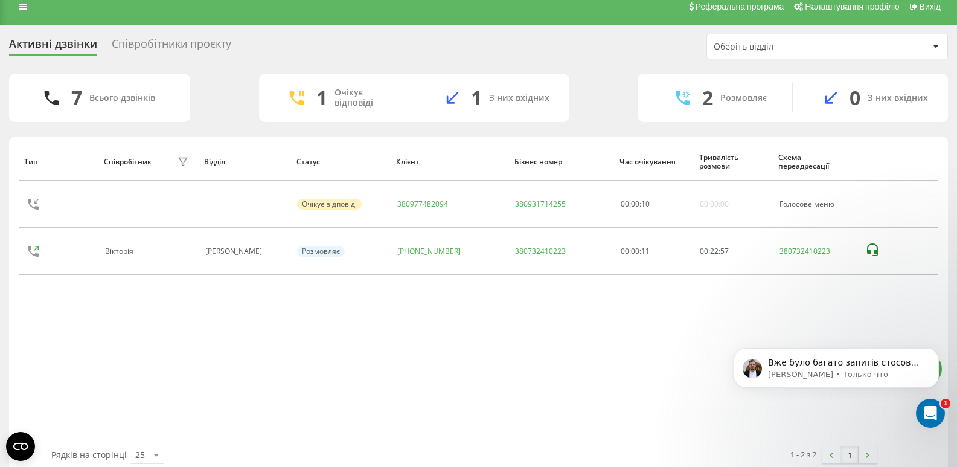
scroll to position [1491, 0]
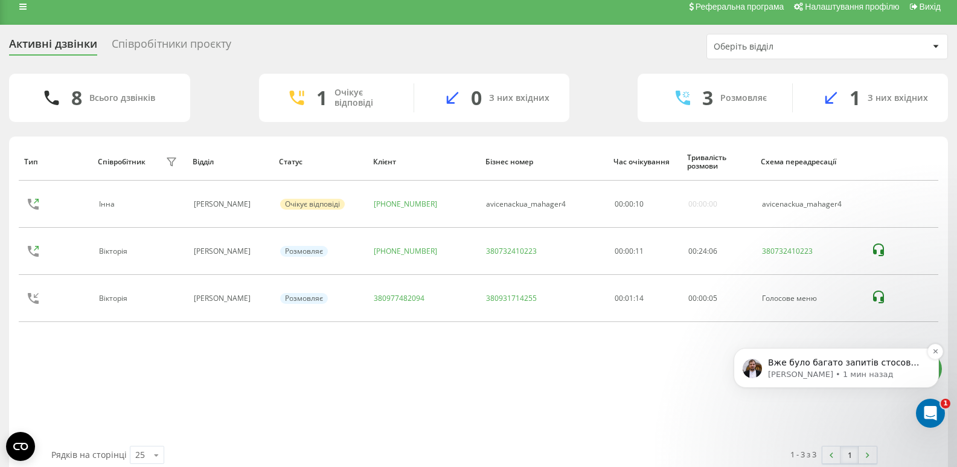
click at [859, 369] on p "Serhii • 1 мин назад" at bounding box center [846, 374] width 156 height 11
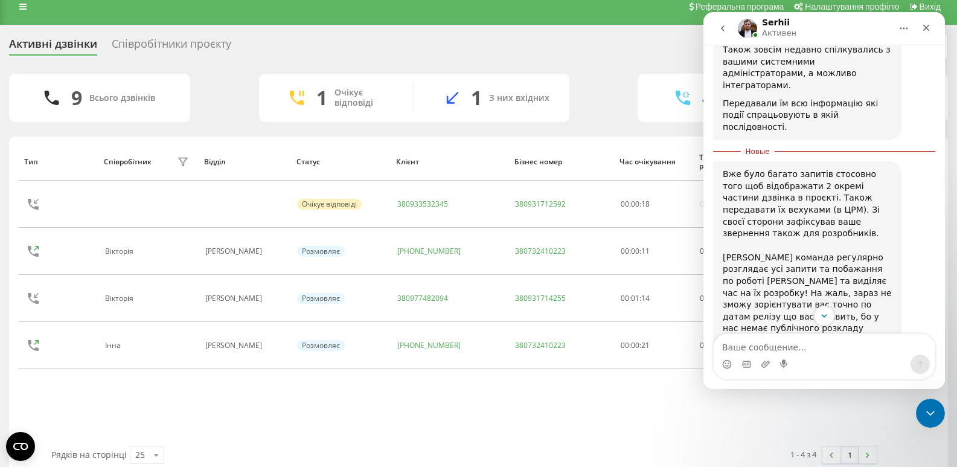
scroll to position [1210, 0]
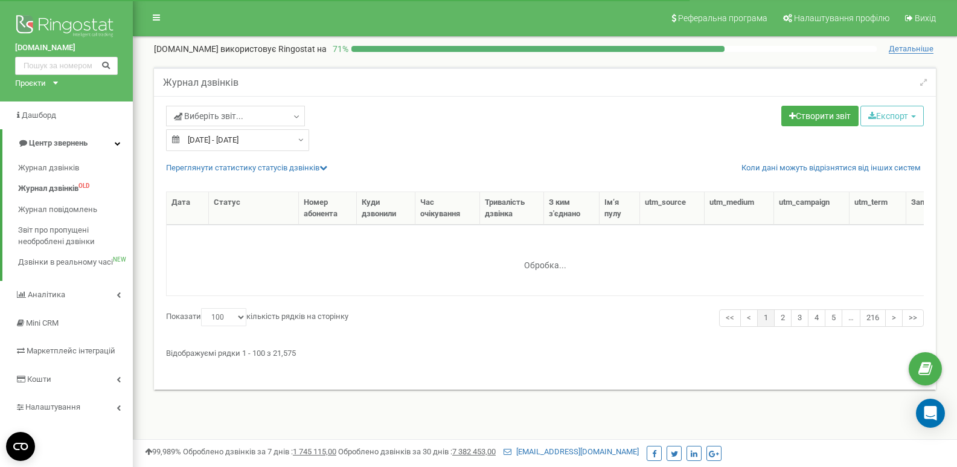
select select "100"
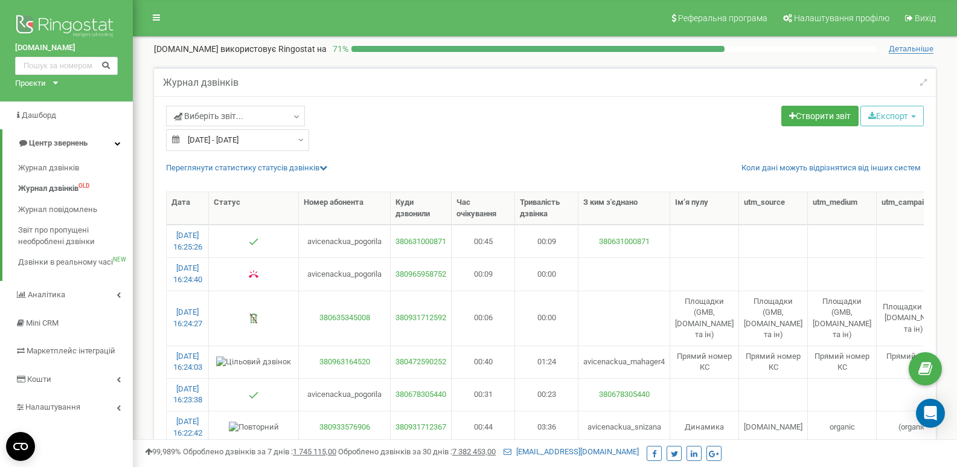
click at [292, 140] on div "23.08.2025 - 22.09.2025" at bounding box center [237, 140] width 143 height 22
type input "23.08.2025"
type input "22.09.2025"
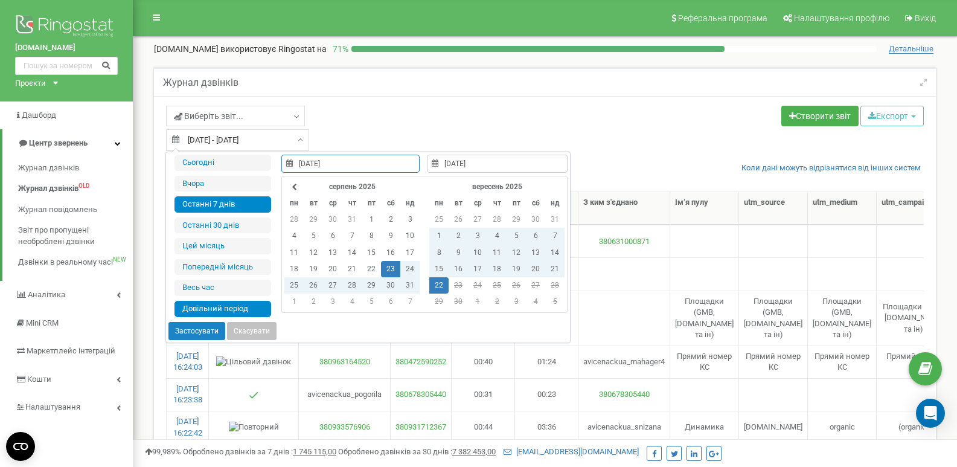
type input "21.09.2025"
type input "16.09.2025"
type input "22.09.2025"
type input "20.09.2025"
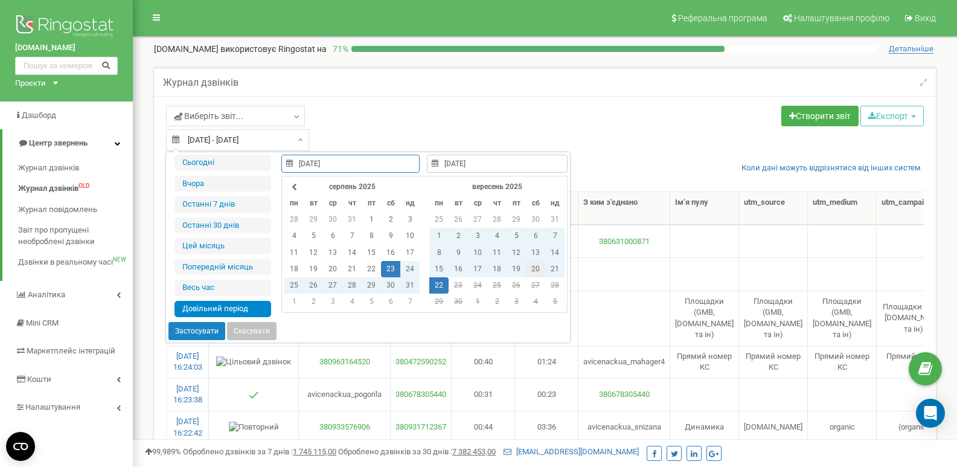
click at [531, 270] on td "20" at bounding box center [535, 269] width 19 height 16
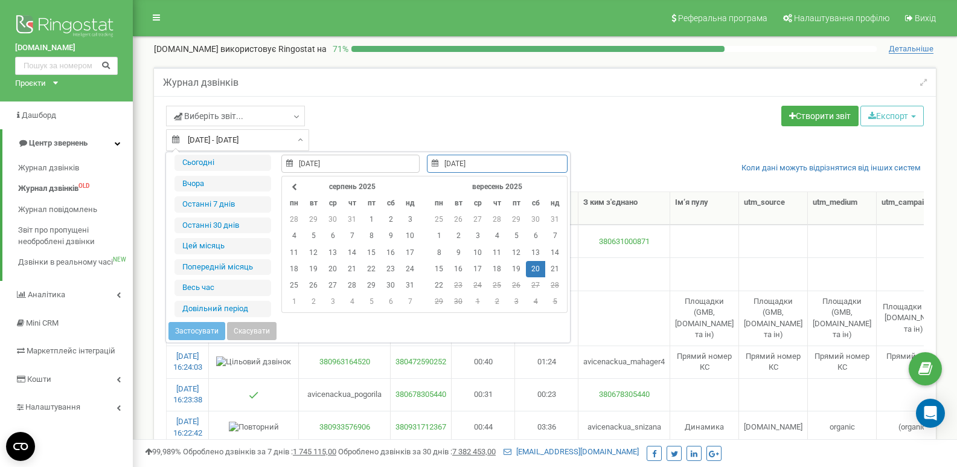
type input "20.09.2025"
click at [538, 266] on td "20" at bounding box center [535, 269] width 19 height 16
type input "20.09.2025"
click at [188, 329] on button "Застосувати" at bounding box center [196, 331] width 57 height 18
type input "20.09.2025 - 20.09.2025"
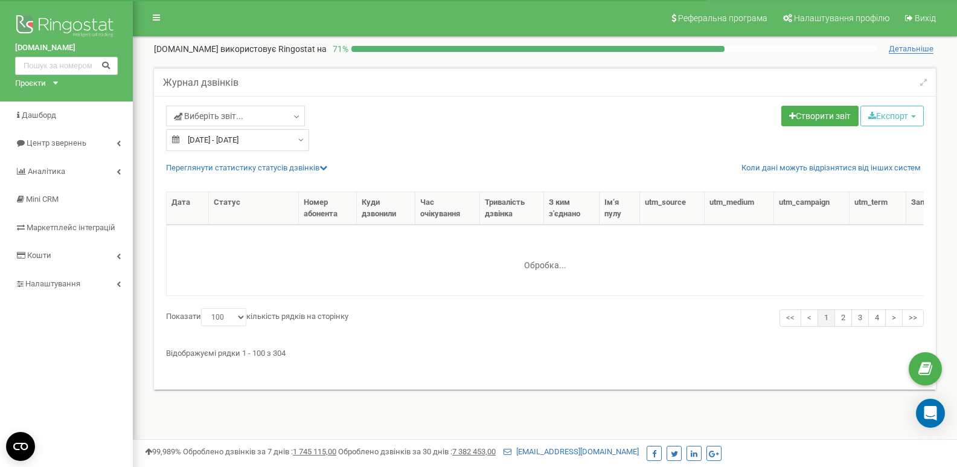
select select "100"
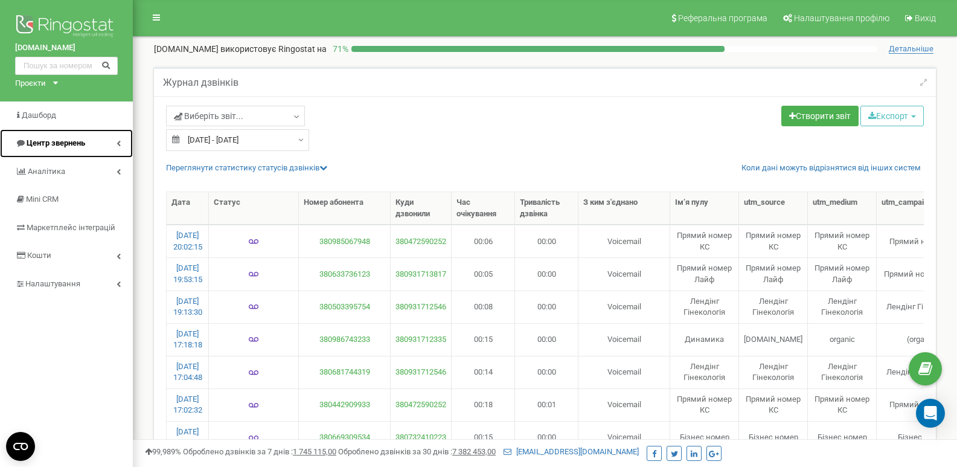
click at [49, 141] on span "Центр звернень" at bounding box center [56, 142] width 59 height 9
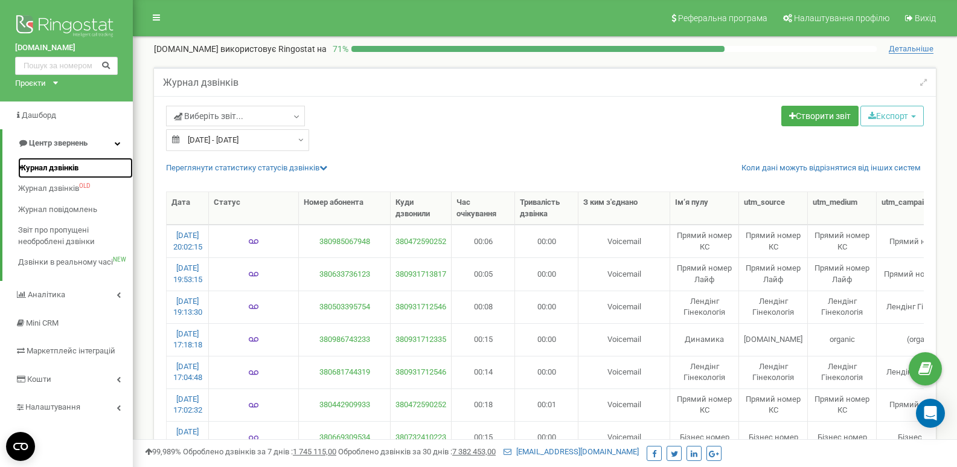
click at [74, 171] on span "Журнал дзвінків" at bounding box center [48, 167] width 60 height 11
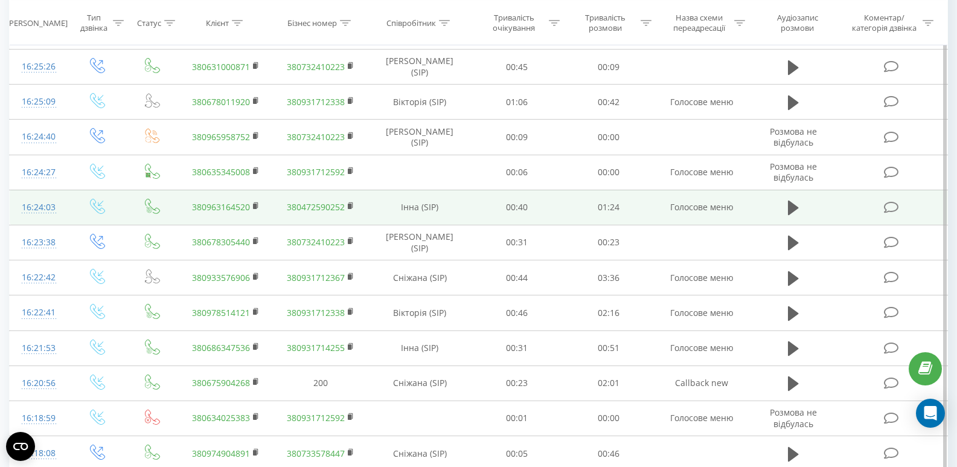
scroll to position [724, 0]
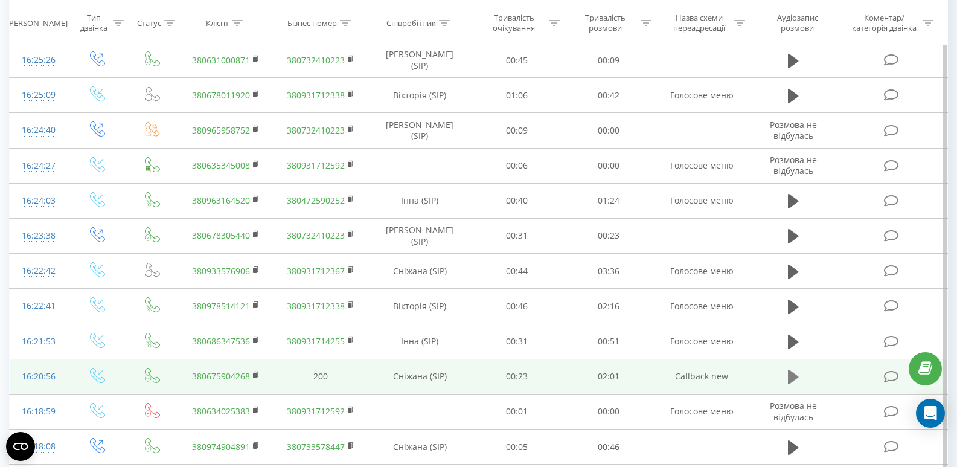
click at [793, 379] on icon at bounding box center [793, 376] width 11 height 14
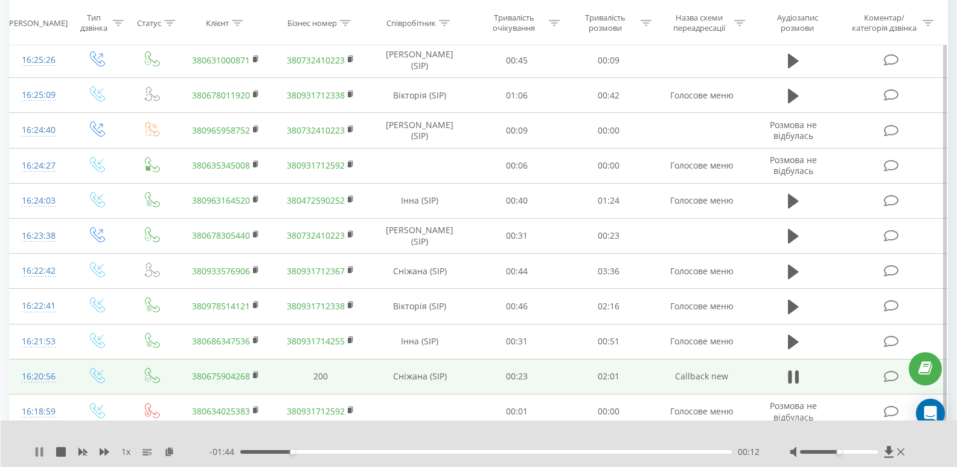
click at [36, 450] on icon at bounding box center [37, 452] width 2 height 10
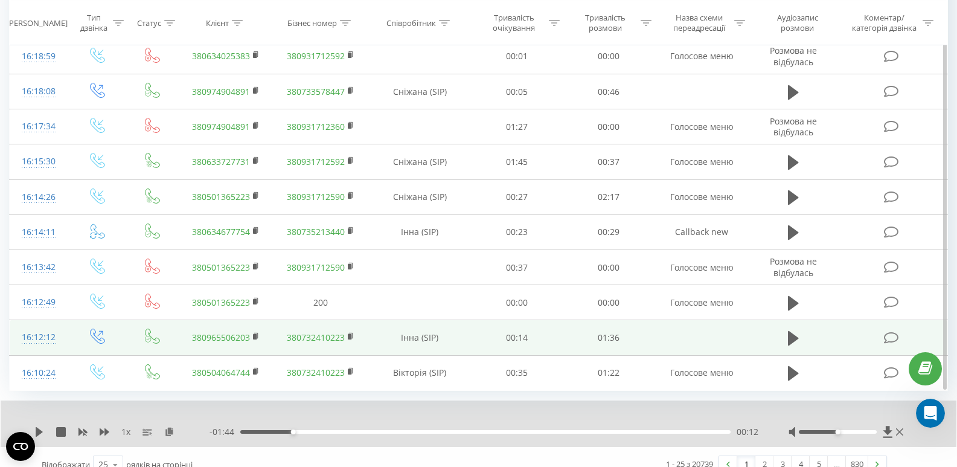
scroll to position [1095, 0]
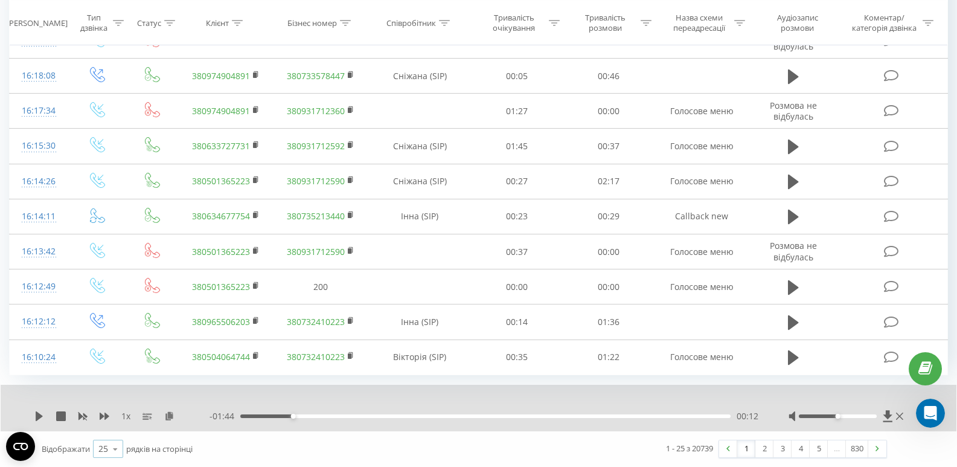
click at [109, 446] on icon at bounding box center [115, 449] width 18 height 24
click at [113, 429] on span "100" at bounding box center [105, 431] width 14 height 11
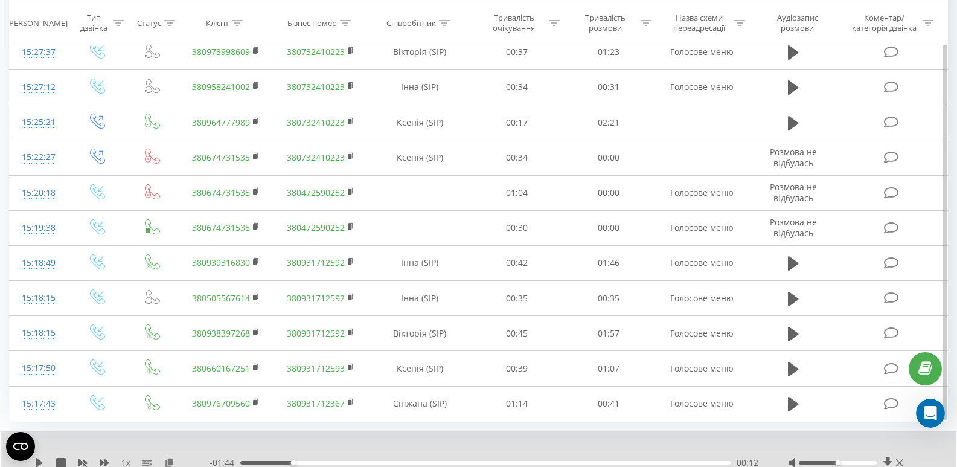
scroll to position [3729, 0]
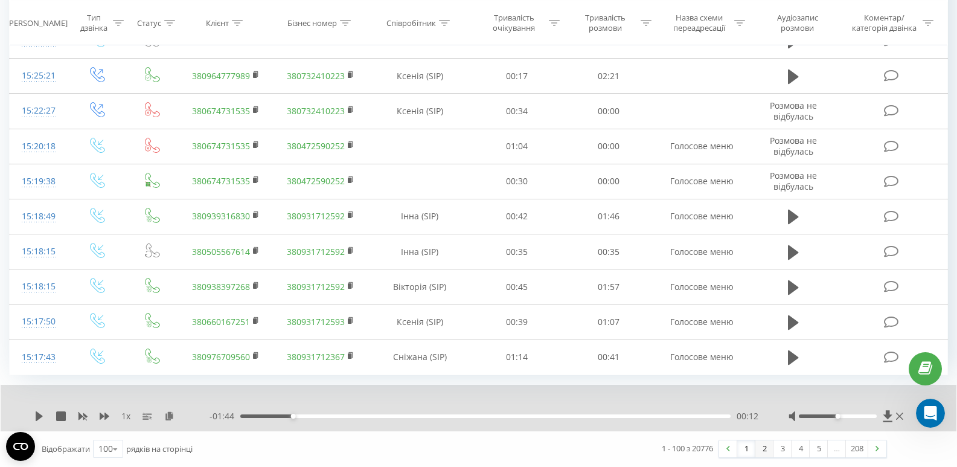
click at [762, 450] on link "2" at bounding box center [764, 448] width 18 height 17
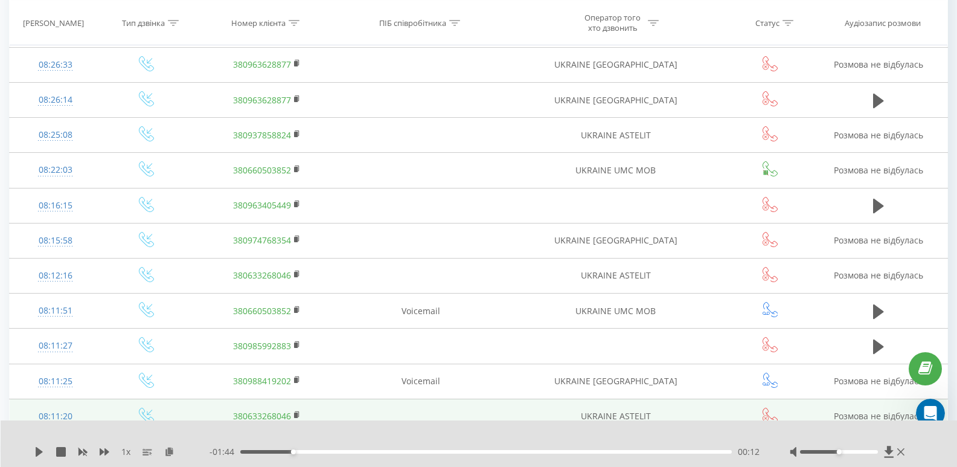
scroll to position [683, 0]
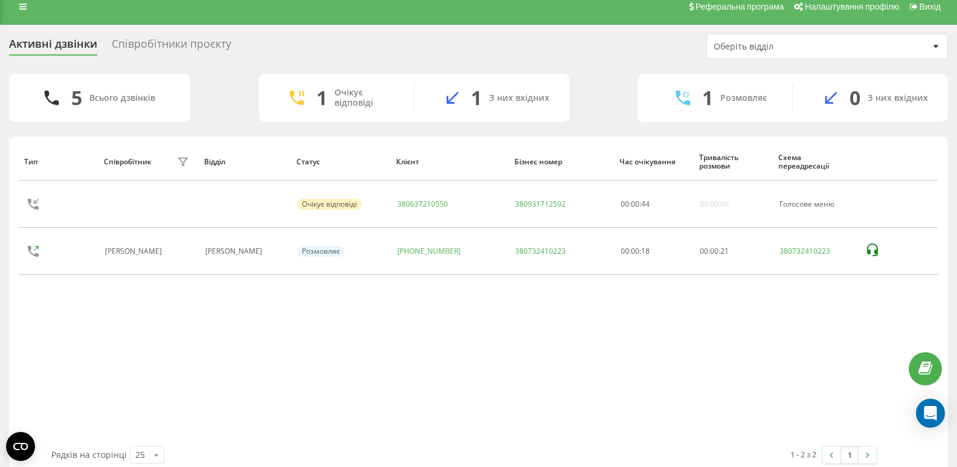
click at [145, 365] on div "Тип Співробітник фільтру Відділ Статус Клієнт Бізнес номер Час очікування Трива…" at bounding box center [478, 293] width 919 height 303
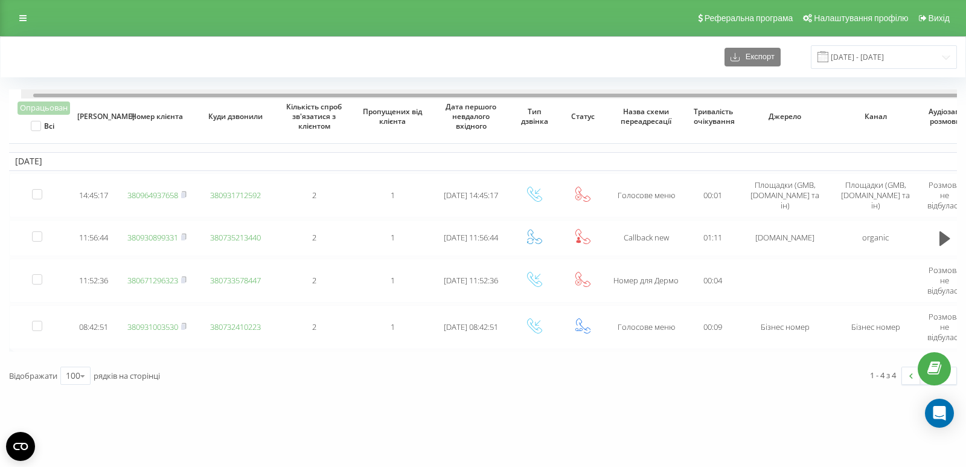
click at [151, 93] on div at bounding box center [495, 93] width 948 height 9
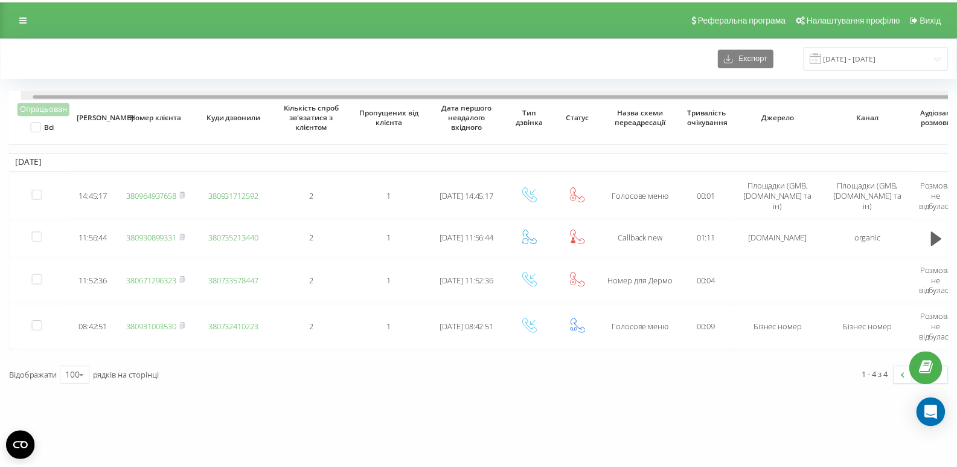
scroll to position [0, 12]
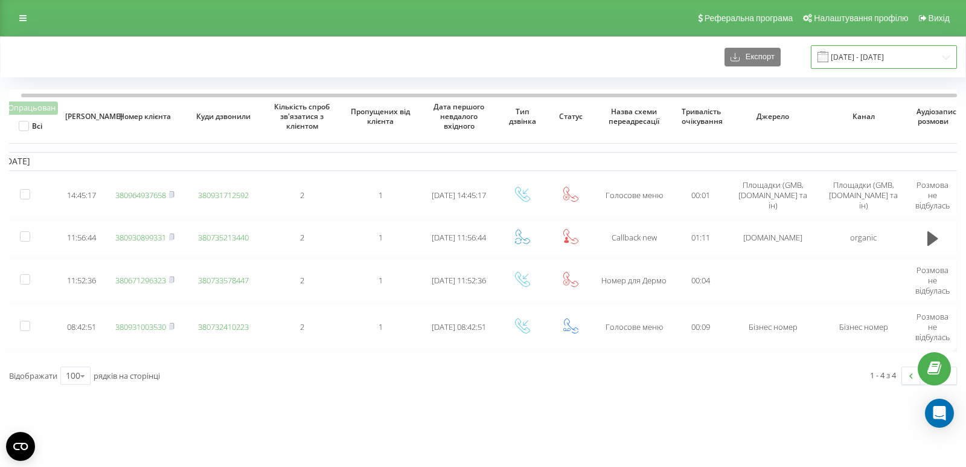
click at [912, 51] on input "[DATE] - [DATE]" at bounding box center [884, 57] width 146 height 24
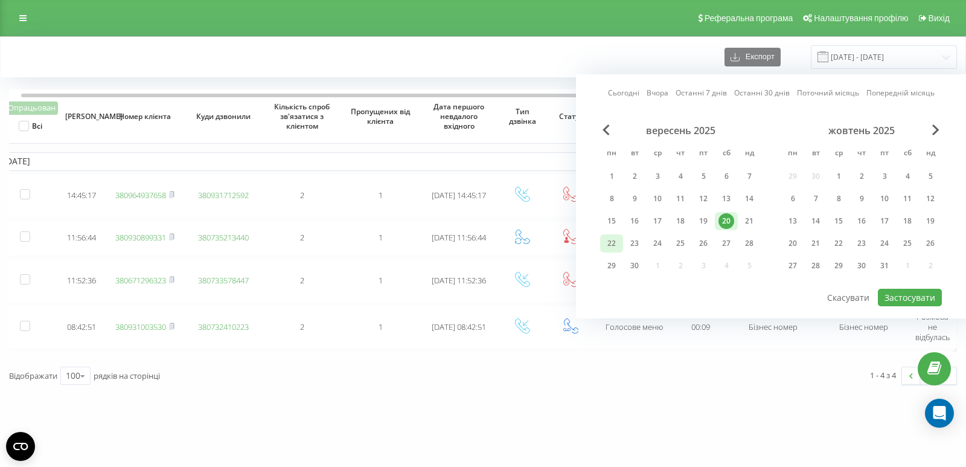
click at [614, 244] on div "22" at bounding box center [612, 243] width 16 height 16
click at [931, 297] on button "Застосувати" at bounding box center [910, 297] width 64 height 18
type input "[DATE] - [DATE]"
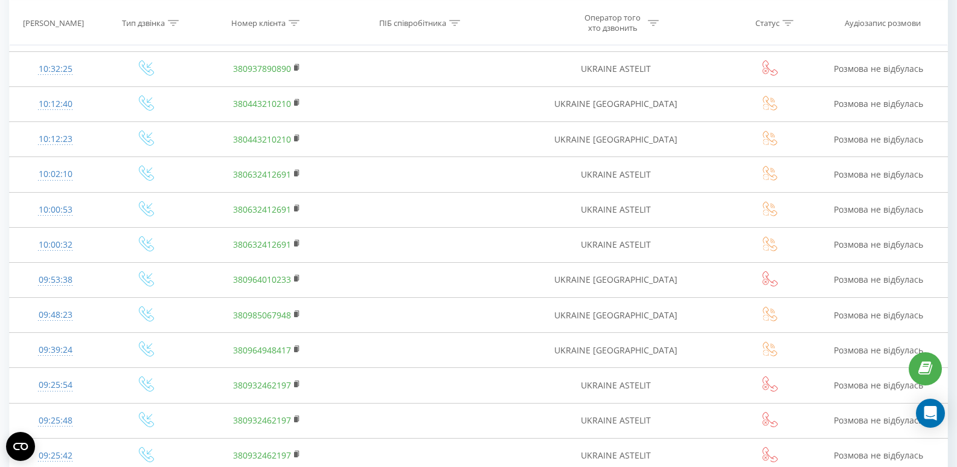
scroll to position [3731, 0]
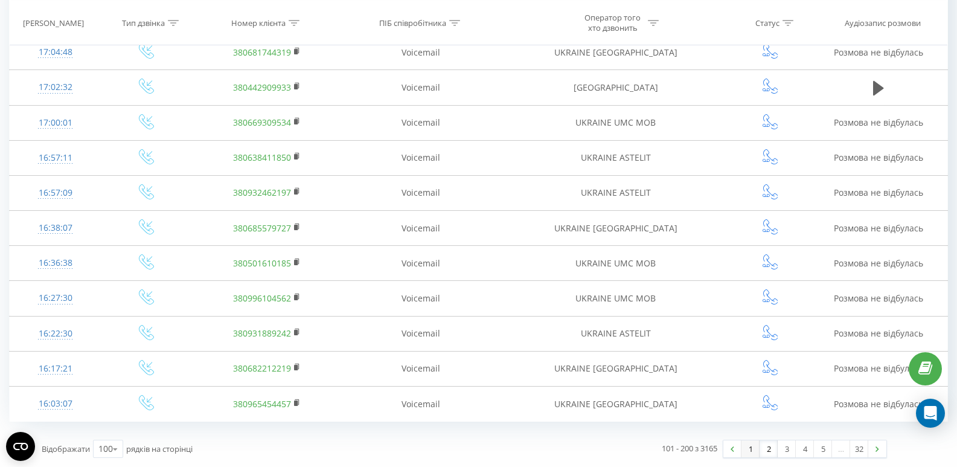
click at [752, 448] on link "1" at bounding box center [750, 448] width 18 height 17
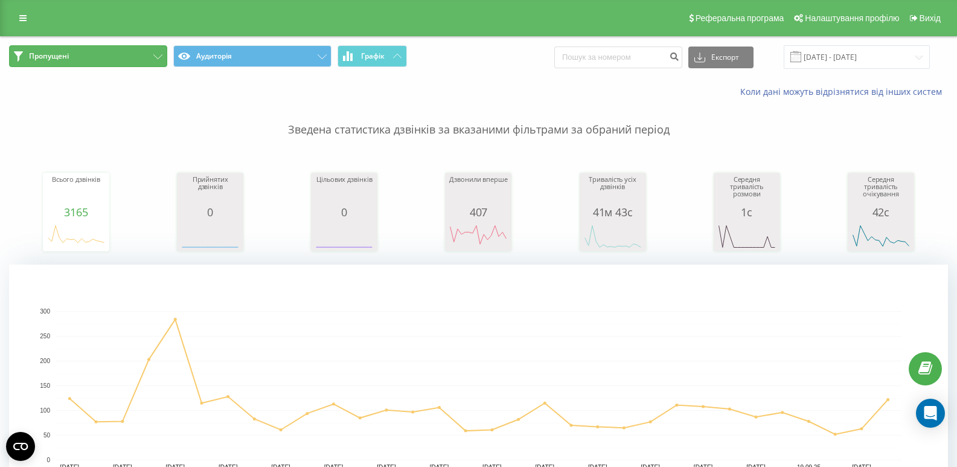
click at [90, 51] on button "Пропущені" at bounding box center [88, 56] width 158 height 22
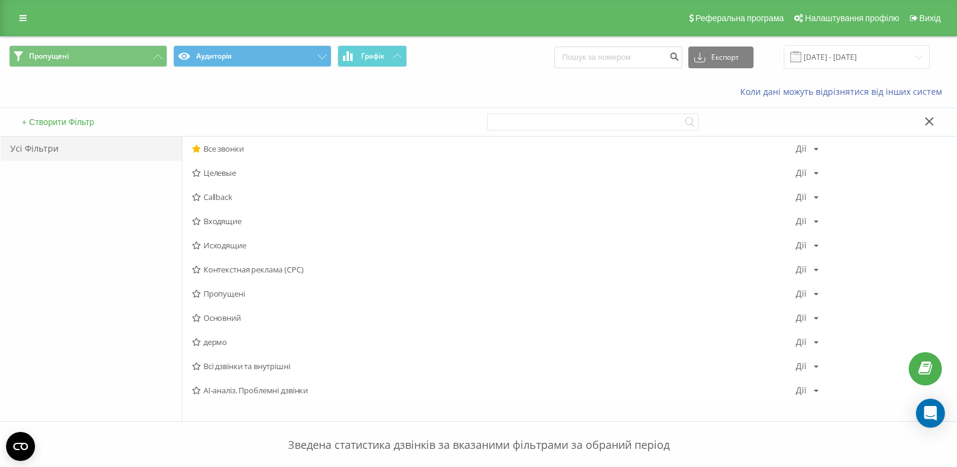
drag, startPoint x: 230, startPoint y: 366, endPoint x: 263, endPoint y: 208, distance: 162.2
click at [229, 366] on span "Всі дзвінки та внутрішні" at bounding box center [494, 366] width 604 height 8
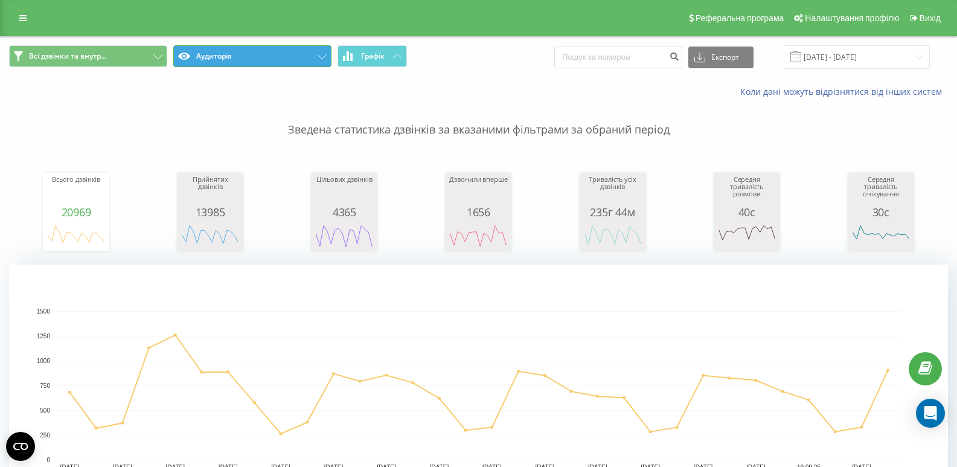
click at [293, 50] on button "Аудиторія" at bounding box center [252, 56] width 158 height 22
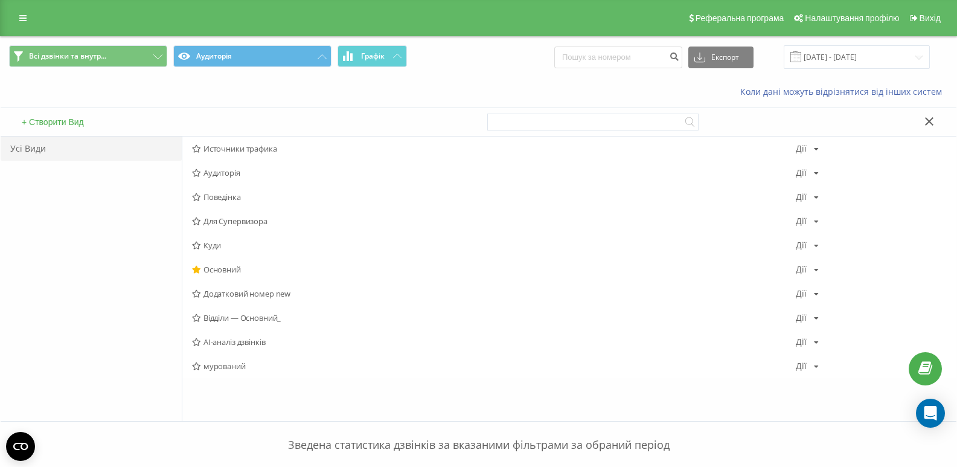
click at [224, 319] on span "Відділи — Основний_" at bounding box center [494, 317] width 604 height 8
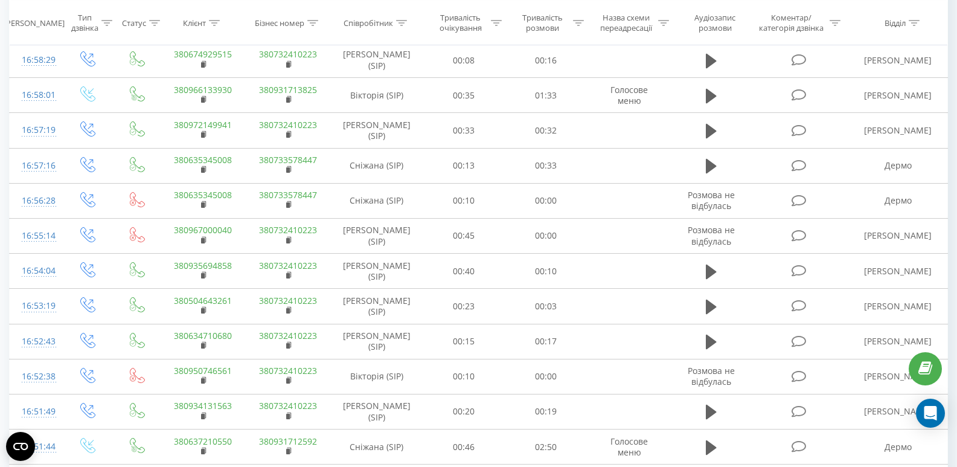
scroll to position [422, 0]
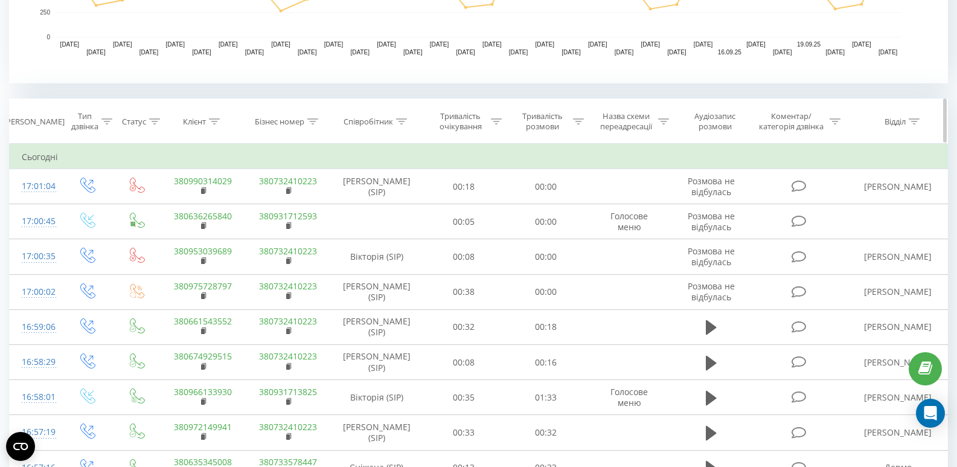
click at [915, 121] on icon at bounding box center [913, 121] width 11 height 6
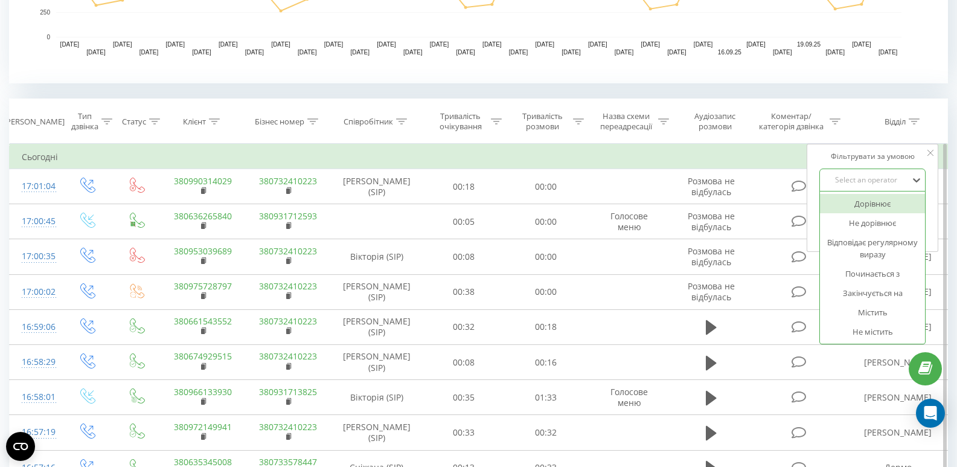
click at [867, 183] on div "Select an operator" at bounding box center [866, 180] width 86 height 10
click at [868, 203] on div "Дорівнює" at bounding box center [872, 203] width 105 height 19
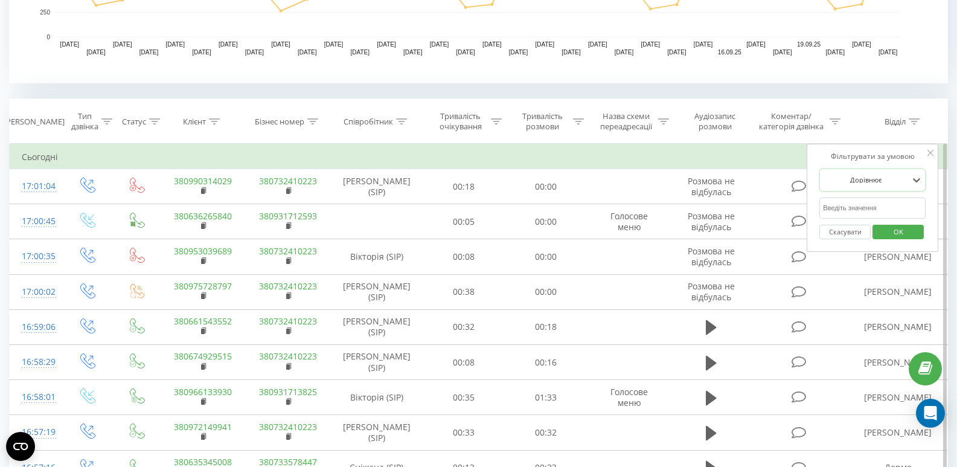
click at [868, 203] on input "text" at bounding box center [872, 207] width 106 height 21
type input "[PERSON_NAME]"
click at [890, 220] on div "Скасувати OK" at bounding box center [872, 231] width 106 height 27
click at [890, 228] on span "OK" at bounding box center [898, 231] width 34 height 19
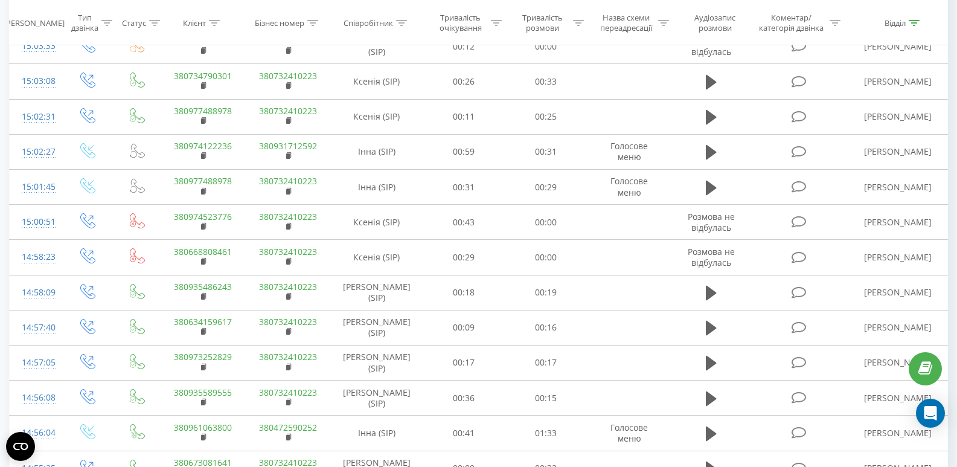
scroll to position [2958, 0]
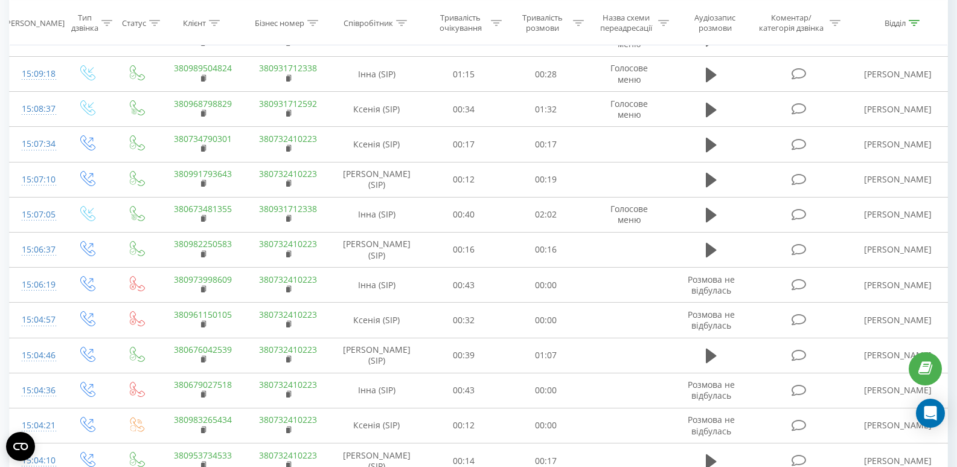
click at [716, 13] on button at bounding box center [711, 4] width 18 height 18
